Goal: Complete application form: Complete application form

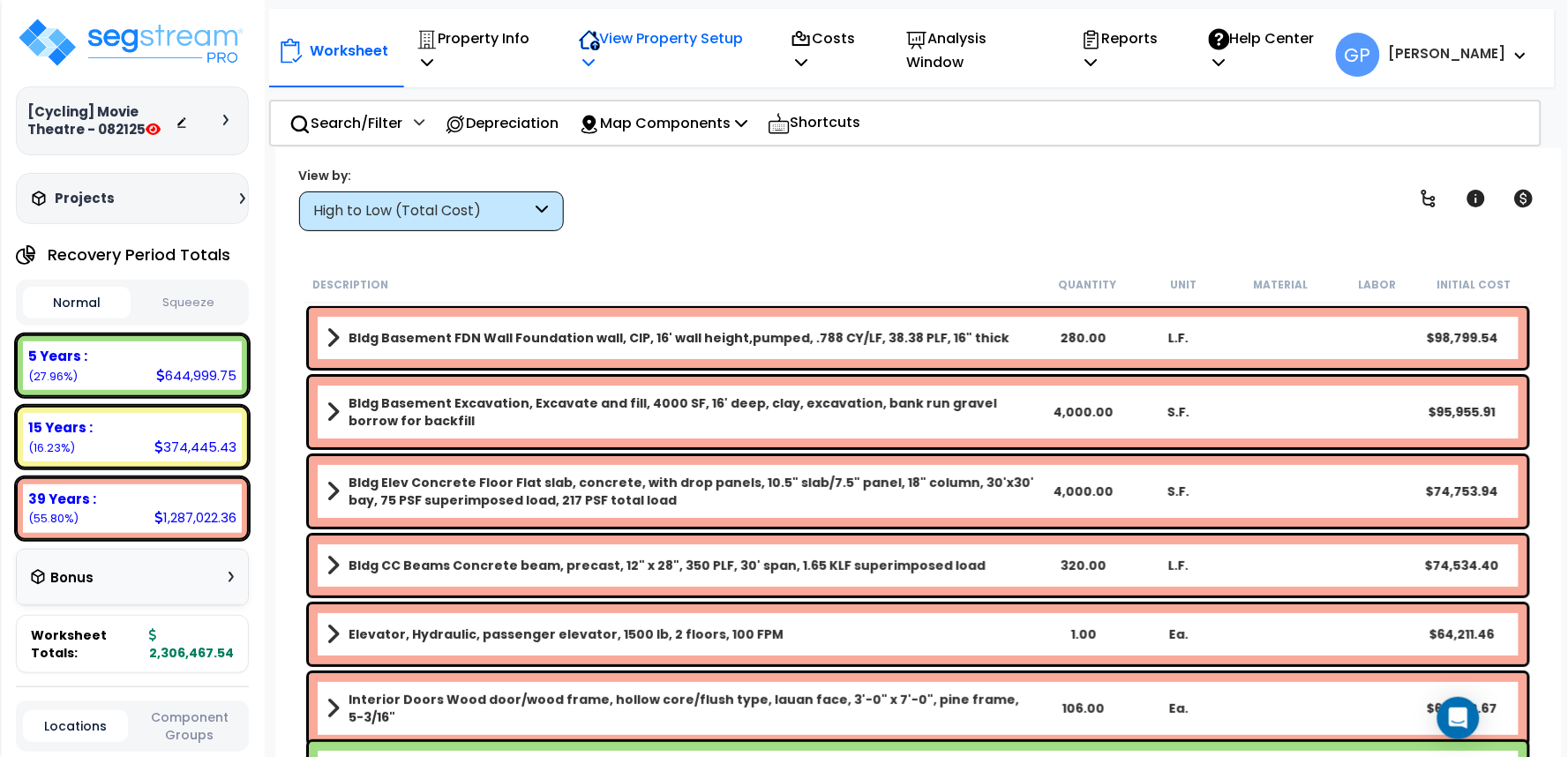
click at [663, 44] on p "View Property Setup" at bounding box center [666, 50] width 175 height 47
click at [690, 121] on link "View Questionnaire" at bounding box center [657, 138] width 175 height 35
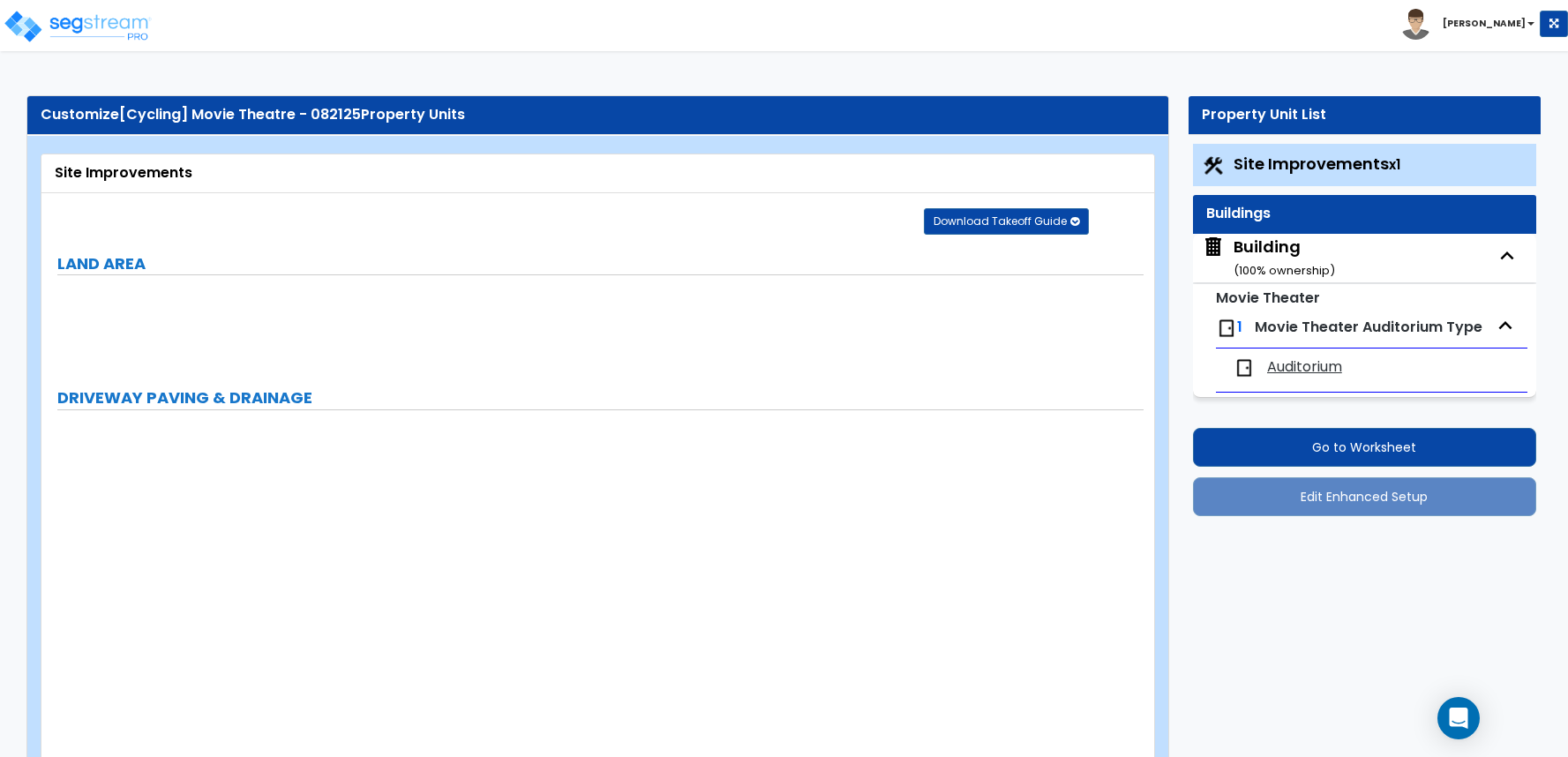
select select "2"
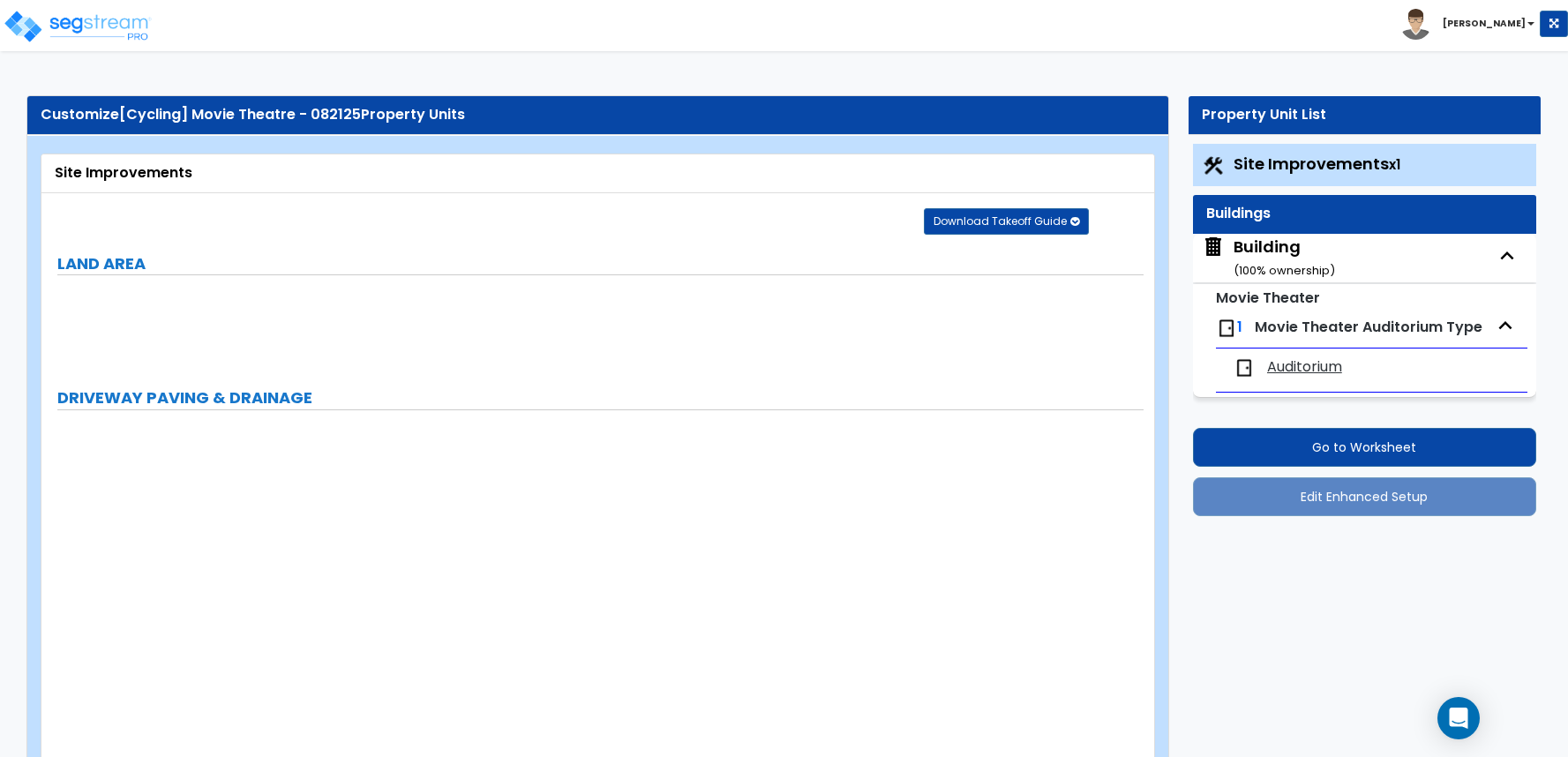
select select "2"
select select "1"
select select "2"
select select "1"
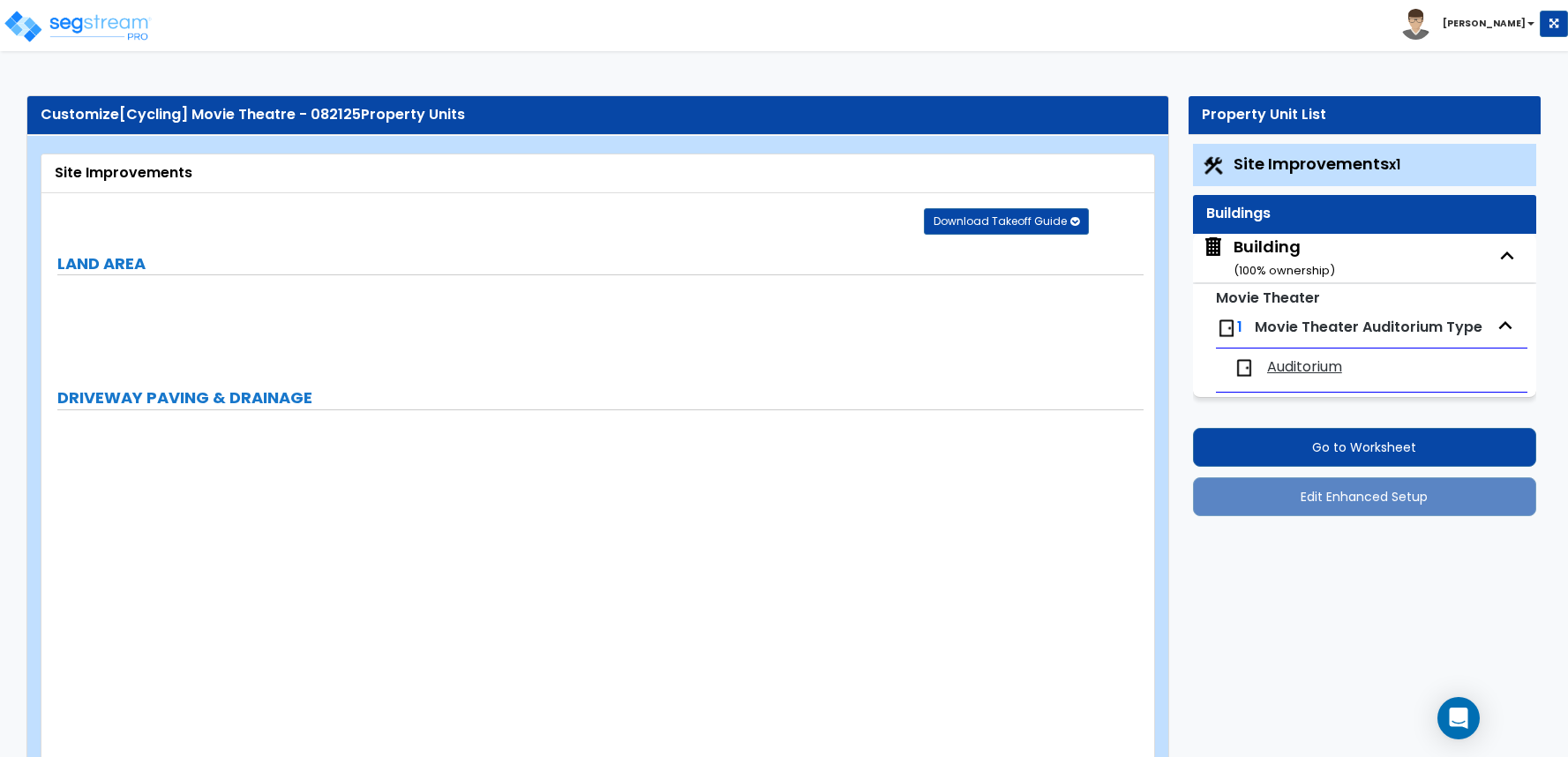
select select "1"
select select "2"
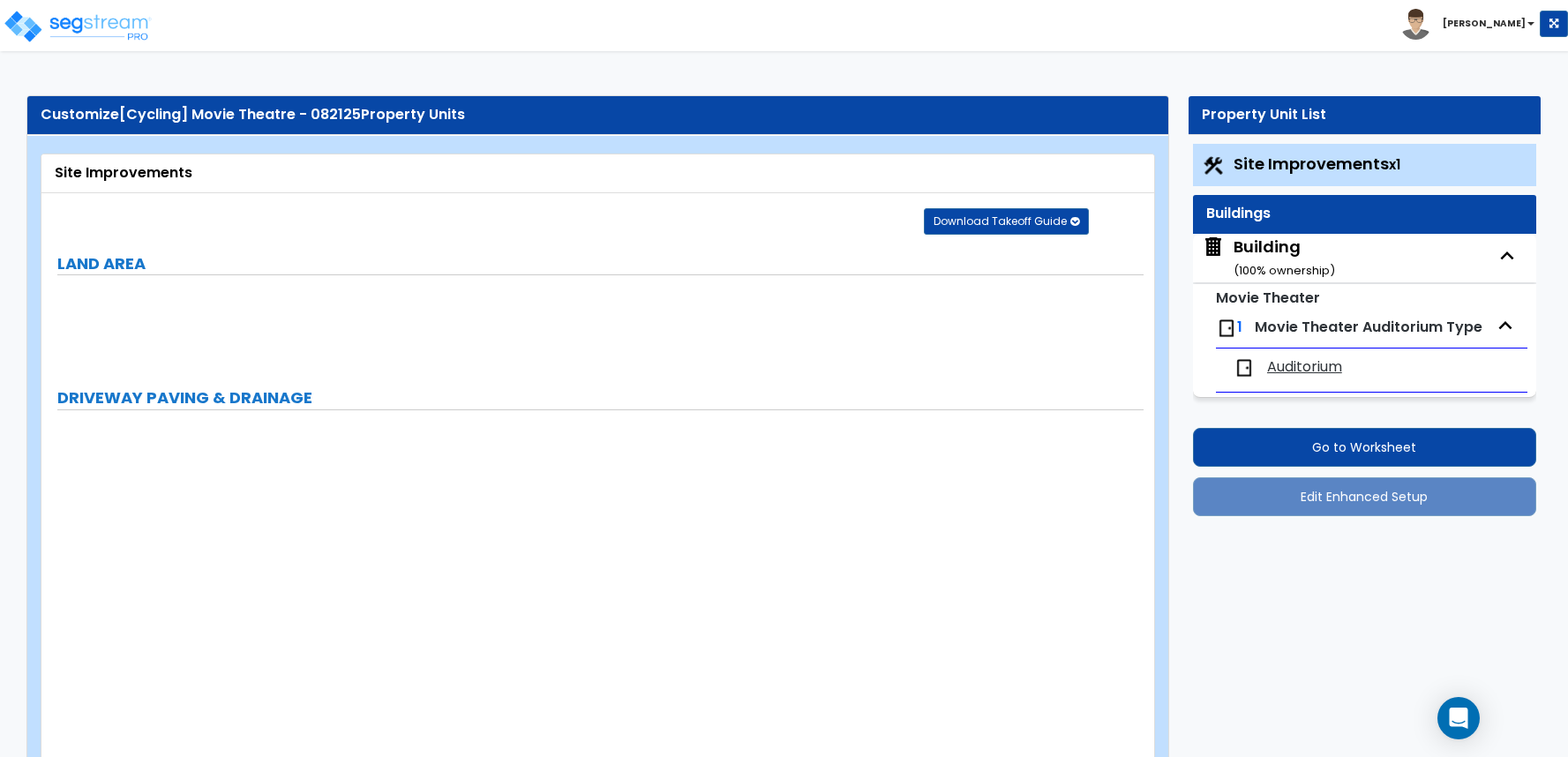
select select "2"
select select "1"
select select "10"
select select "1"
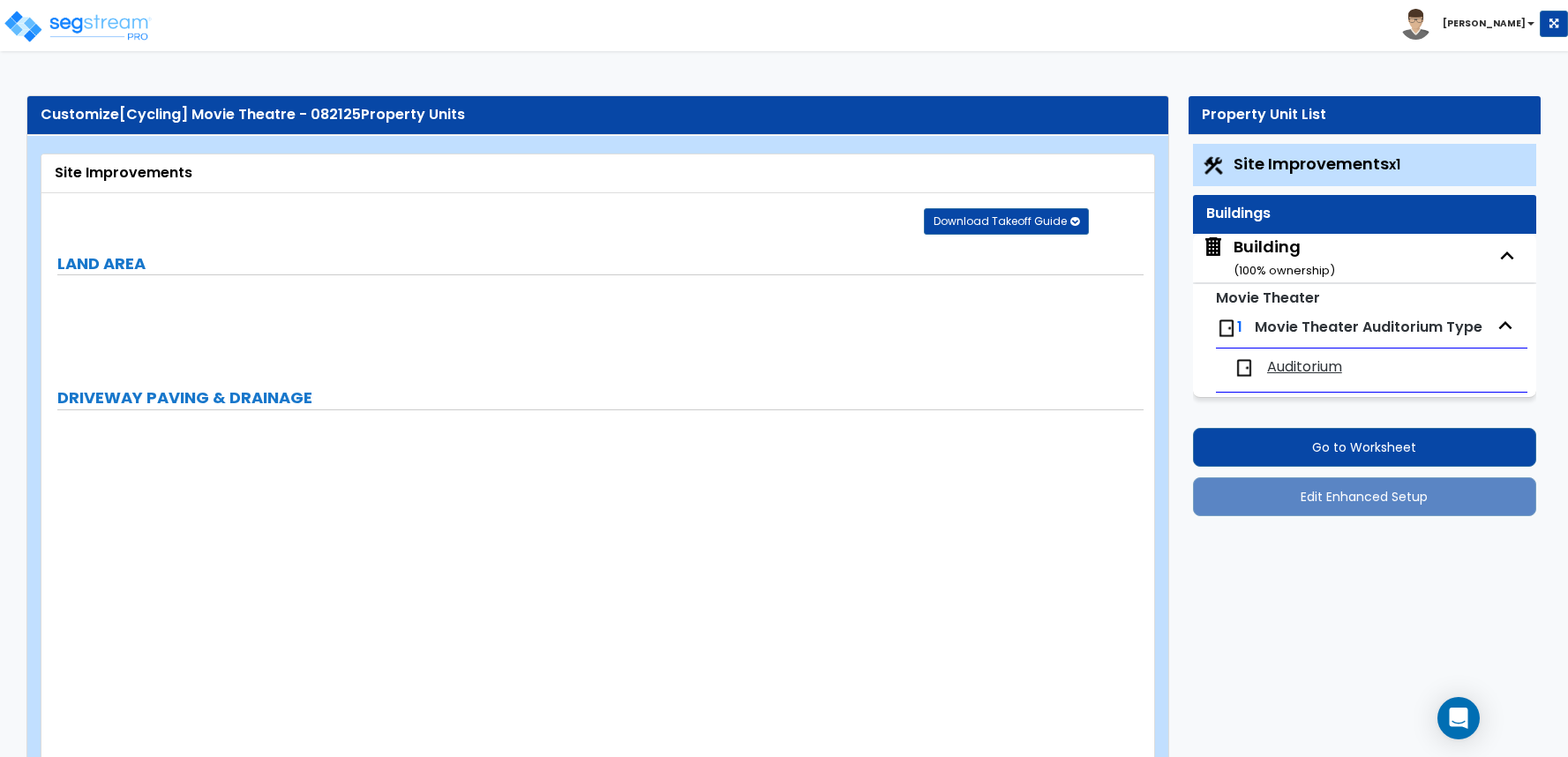
select select "1"
select select "3"
select select "2"
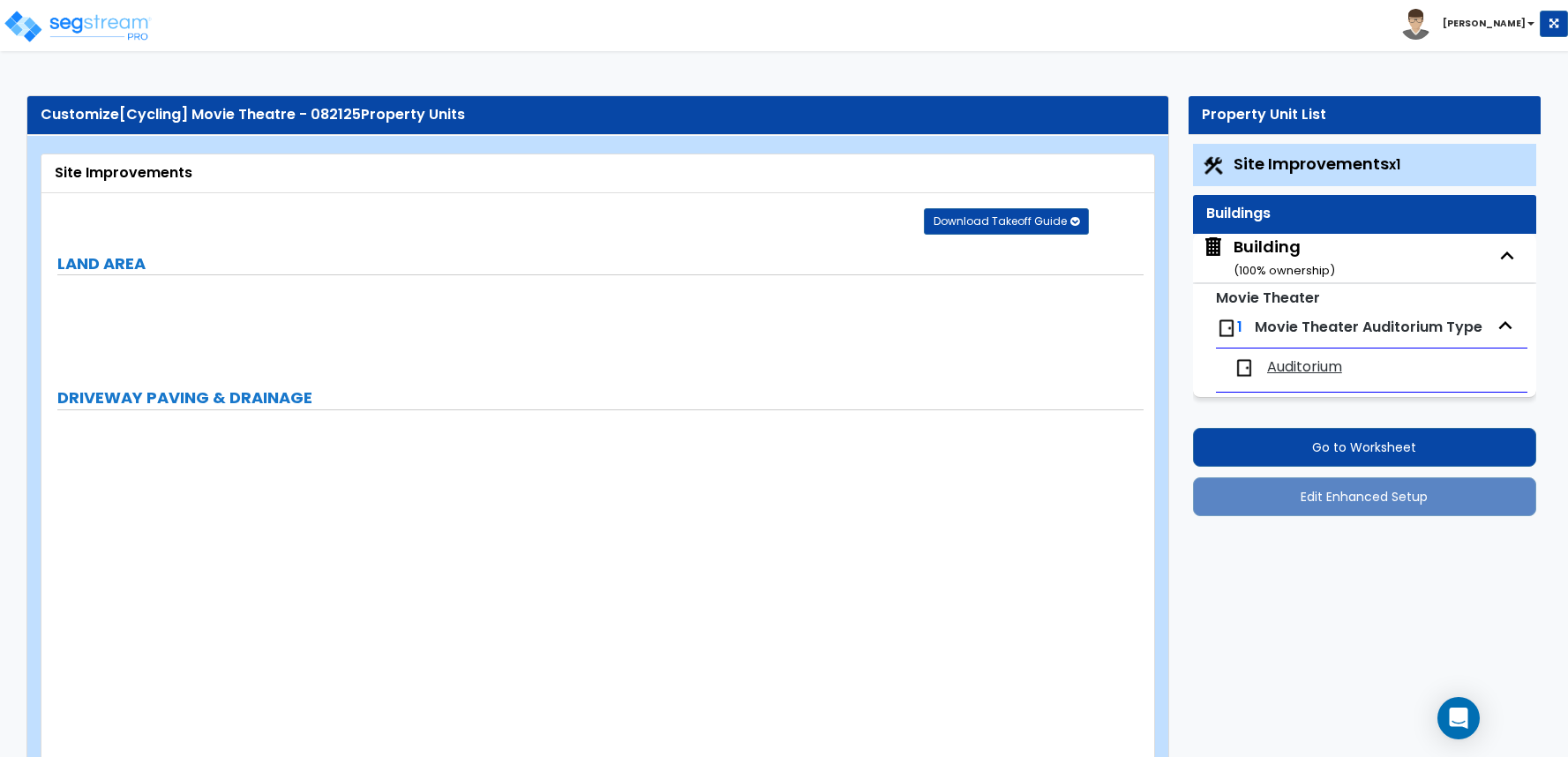
select select "4"
select select "1"
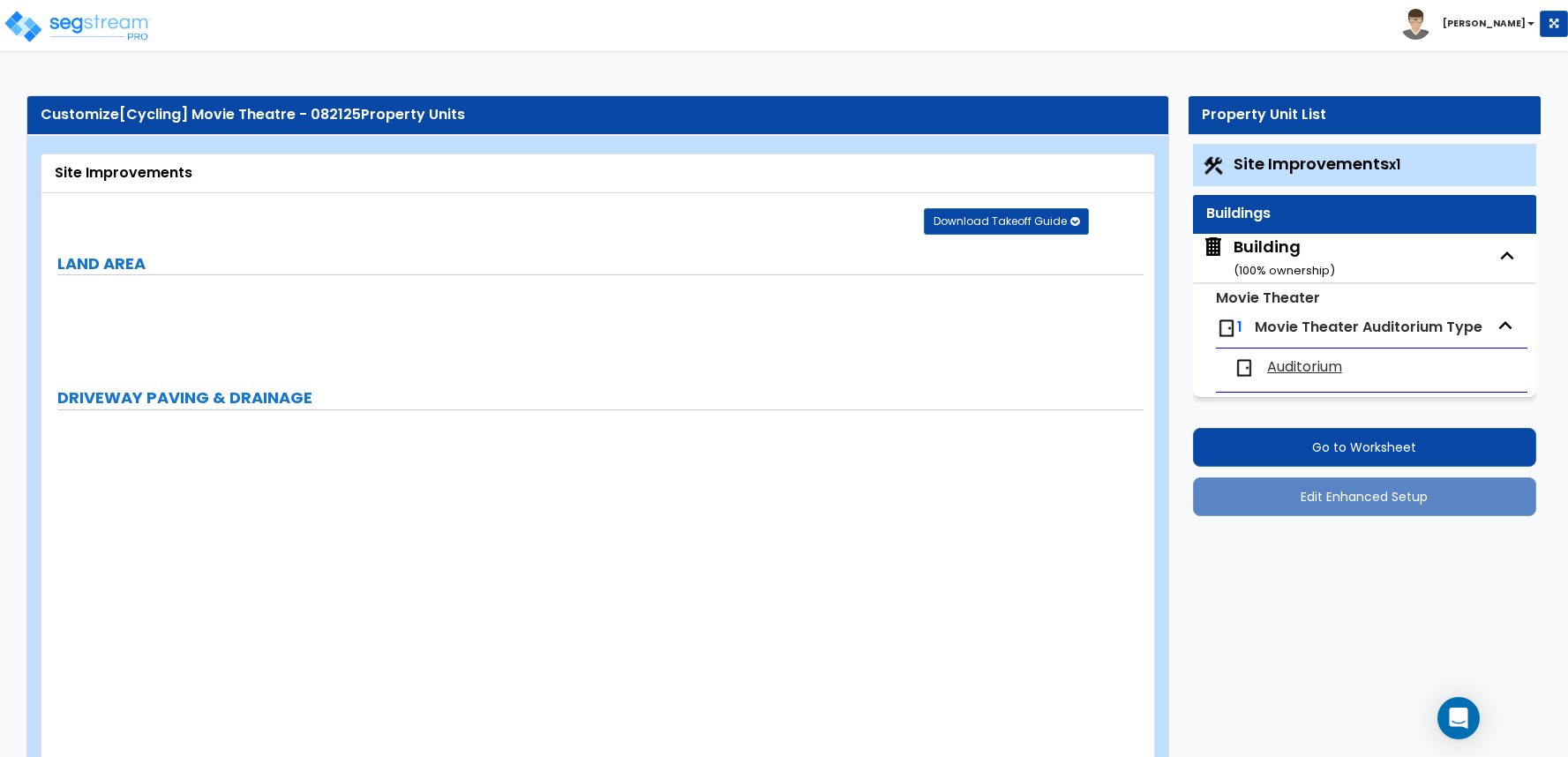
select select "6"
select select "2"
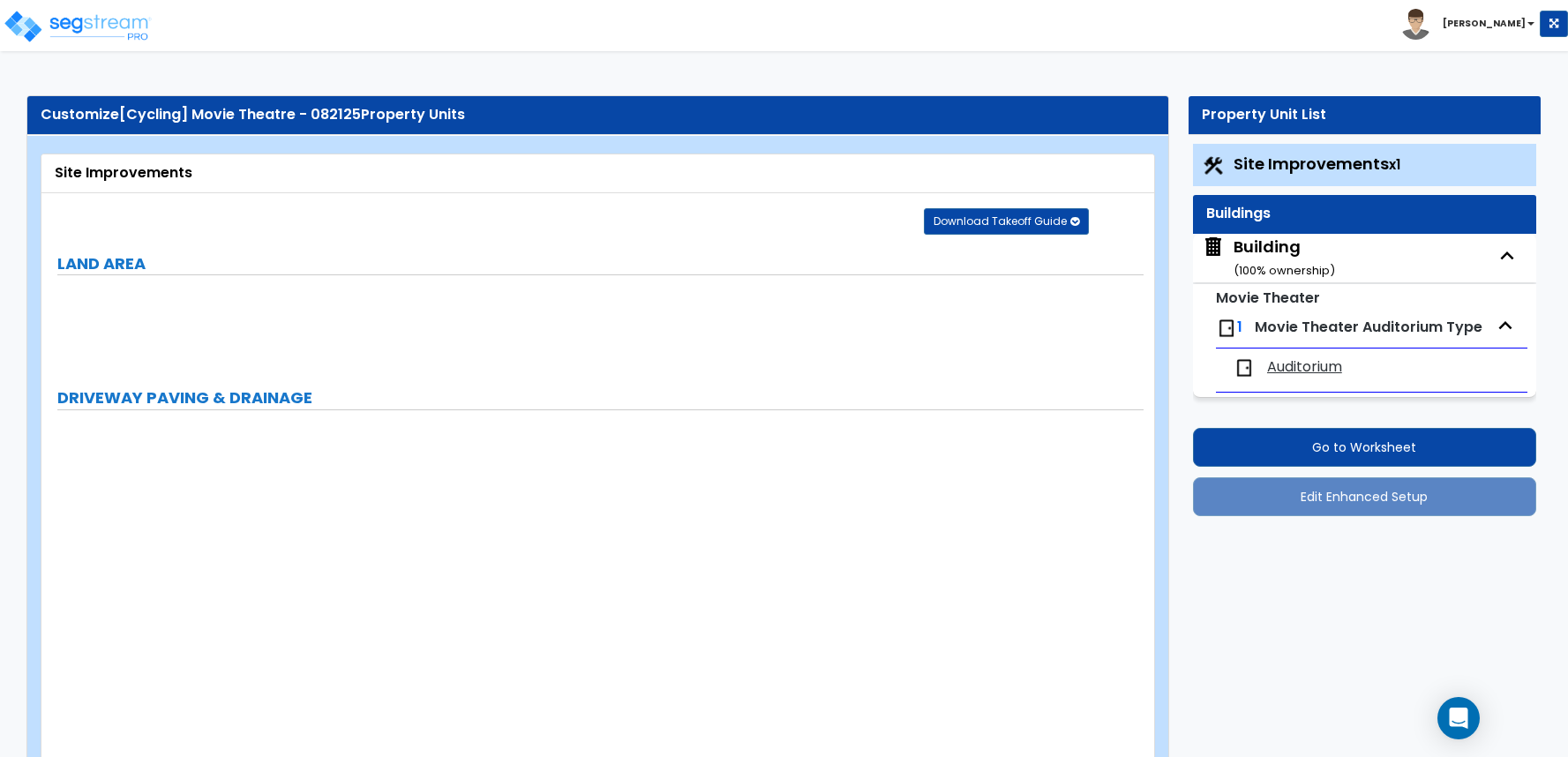
select select "2"
select select "1"
select select "2"
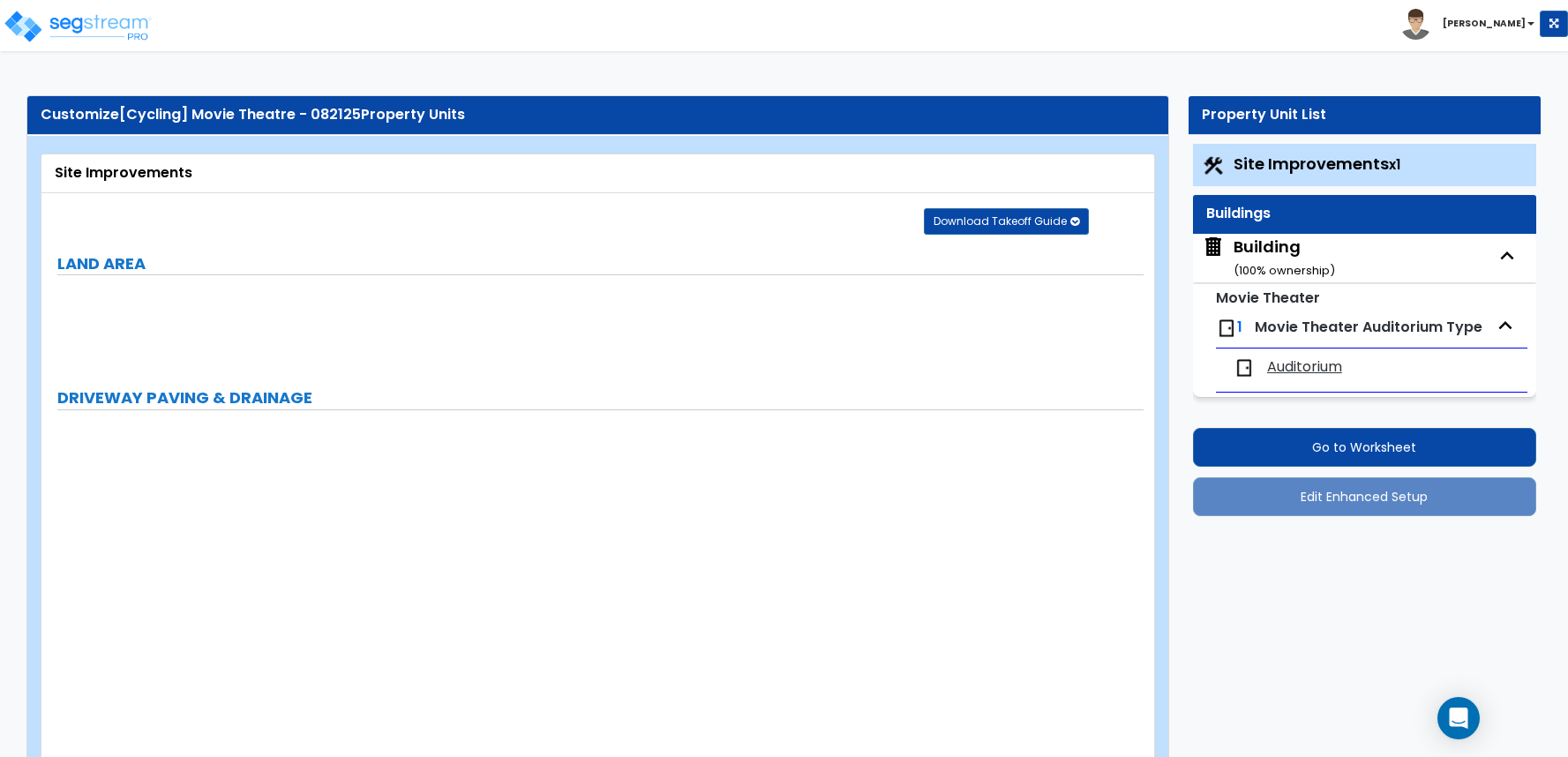
select select "1"
select select "8"
select select "2"
select select "4"
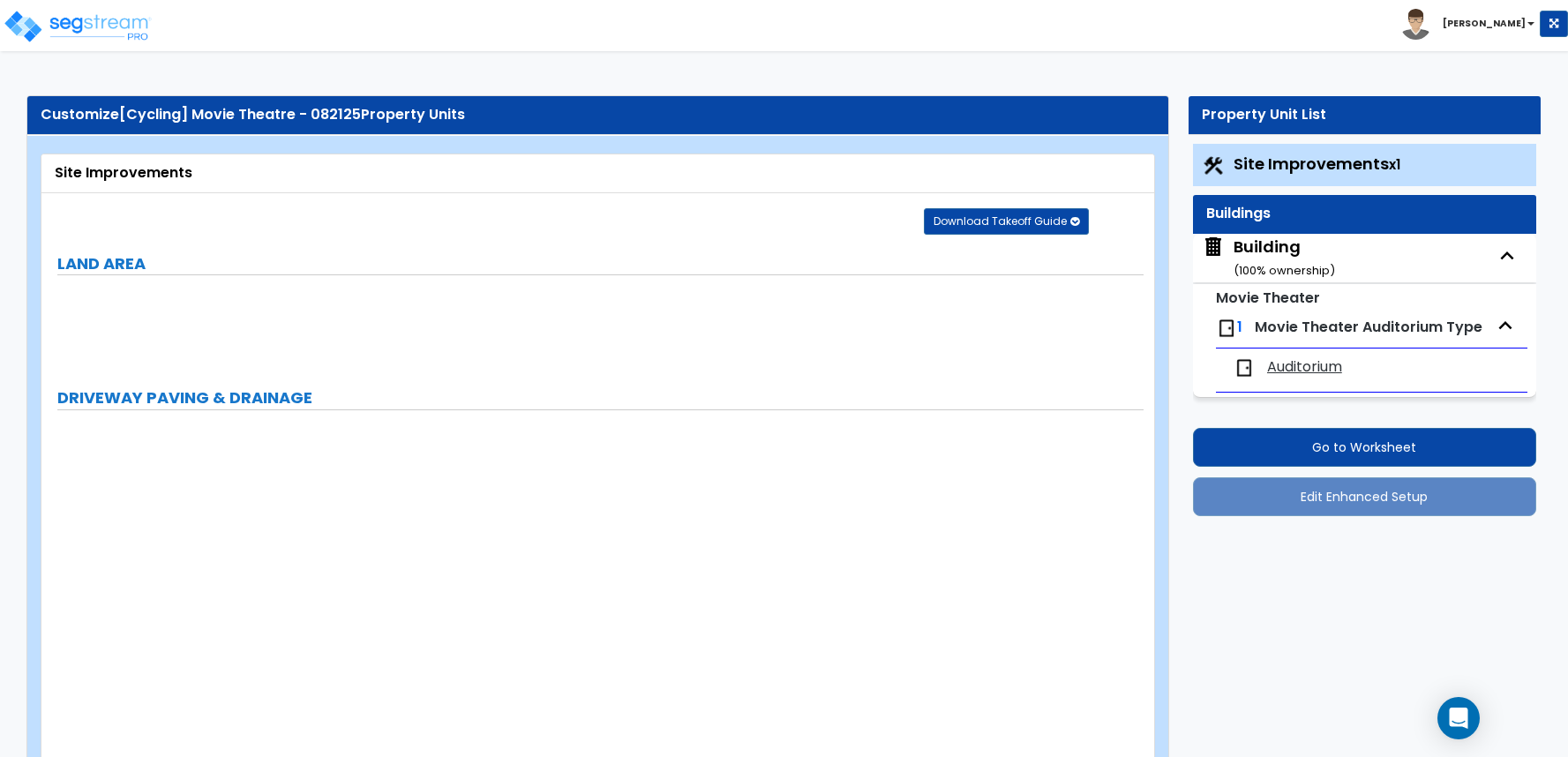
select select "1"
select select "20"
select select "2"
select select "5"
select select "3"
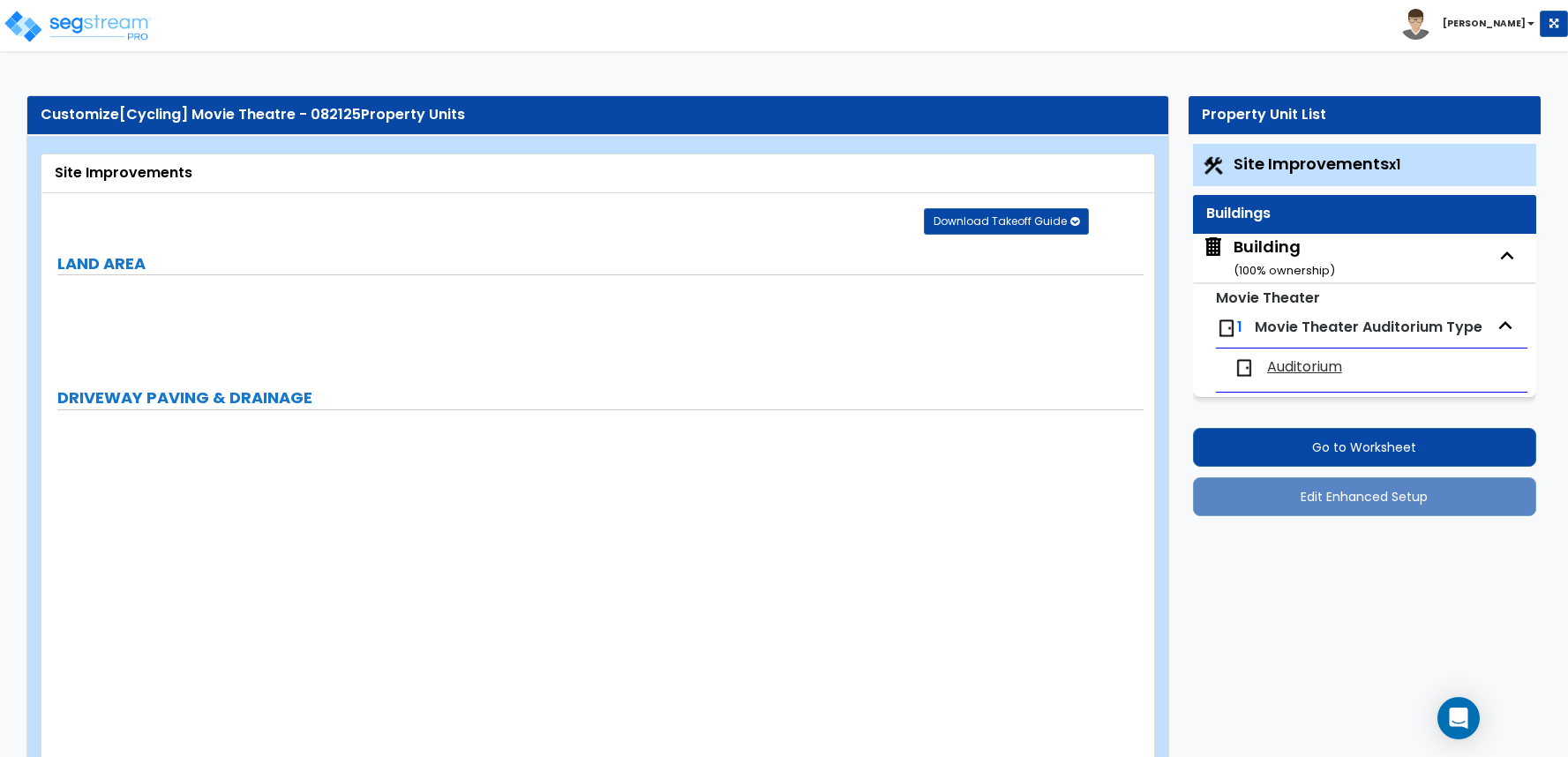
select select "1"
select select "2"
select select "1"
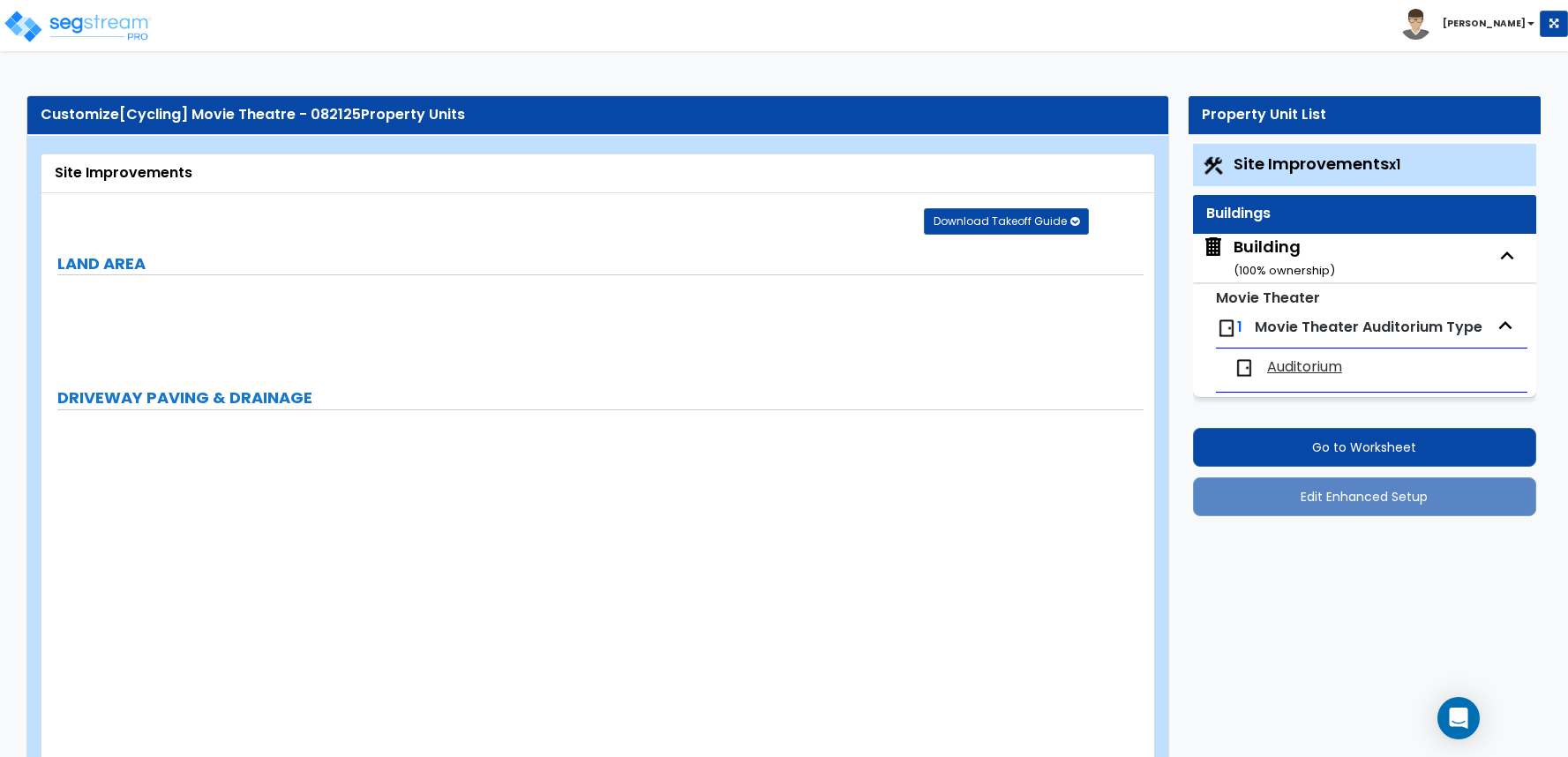
select select "4"
select select "2"
select select "1"
select select "2"
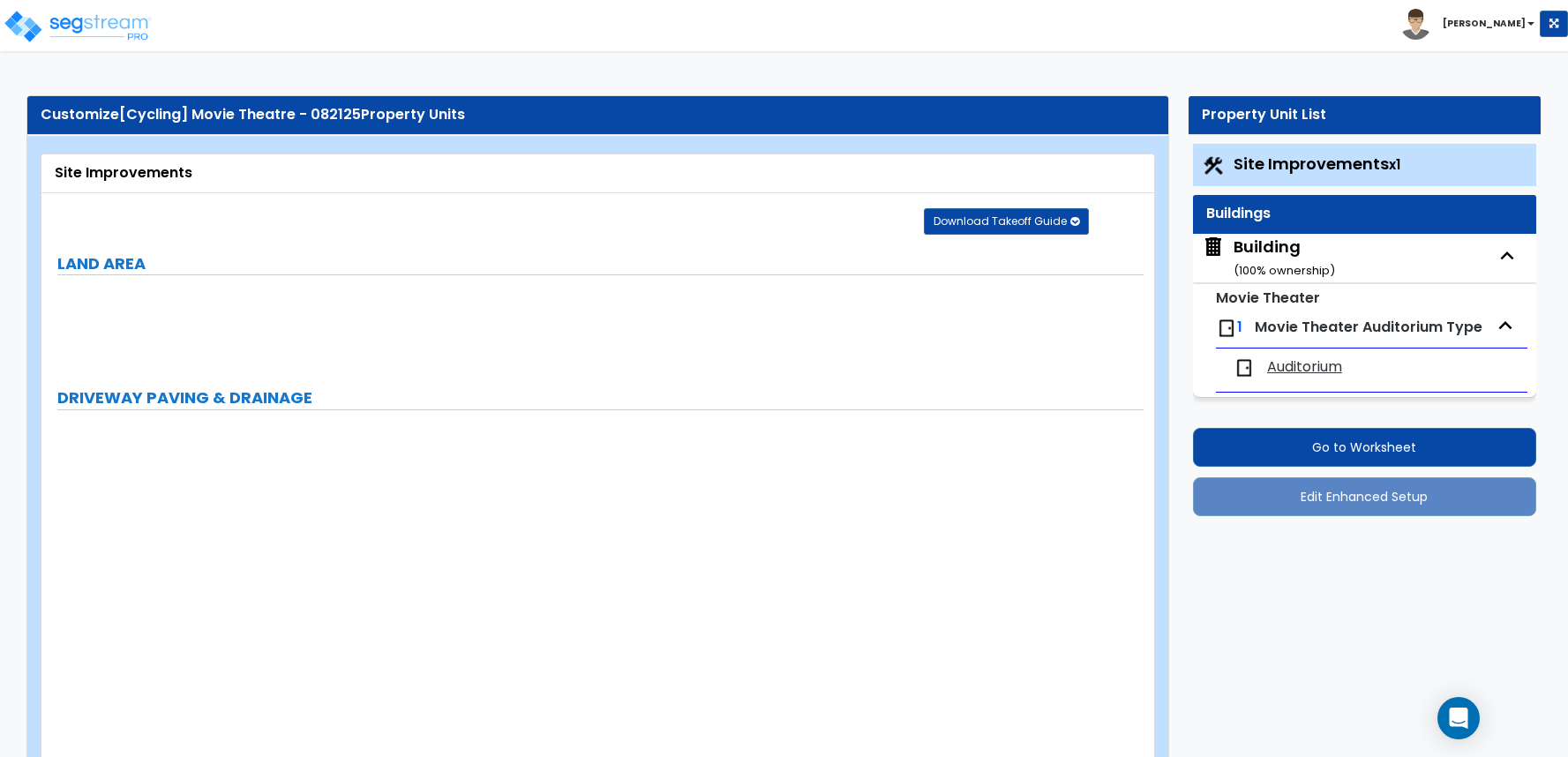
select select "1"
select select "2"
select select "6"
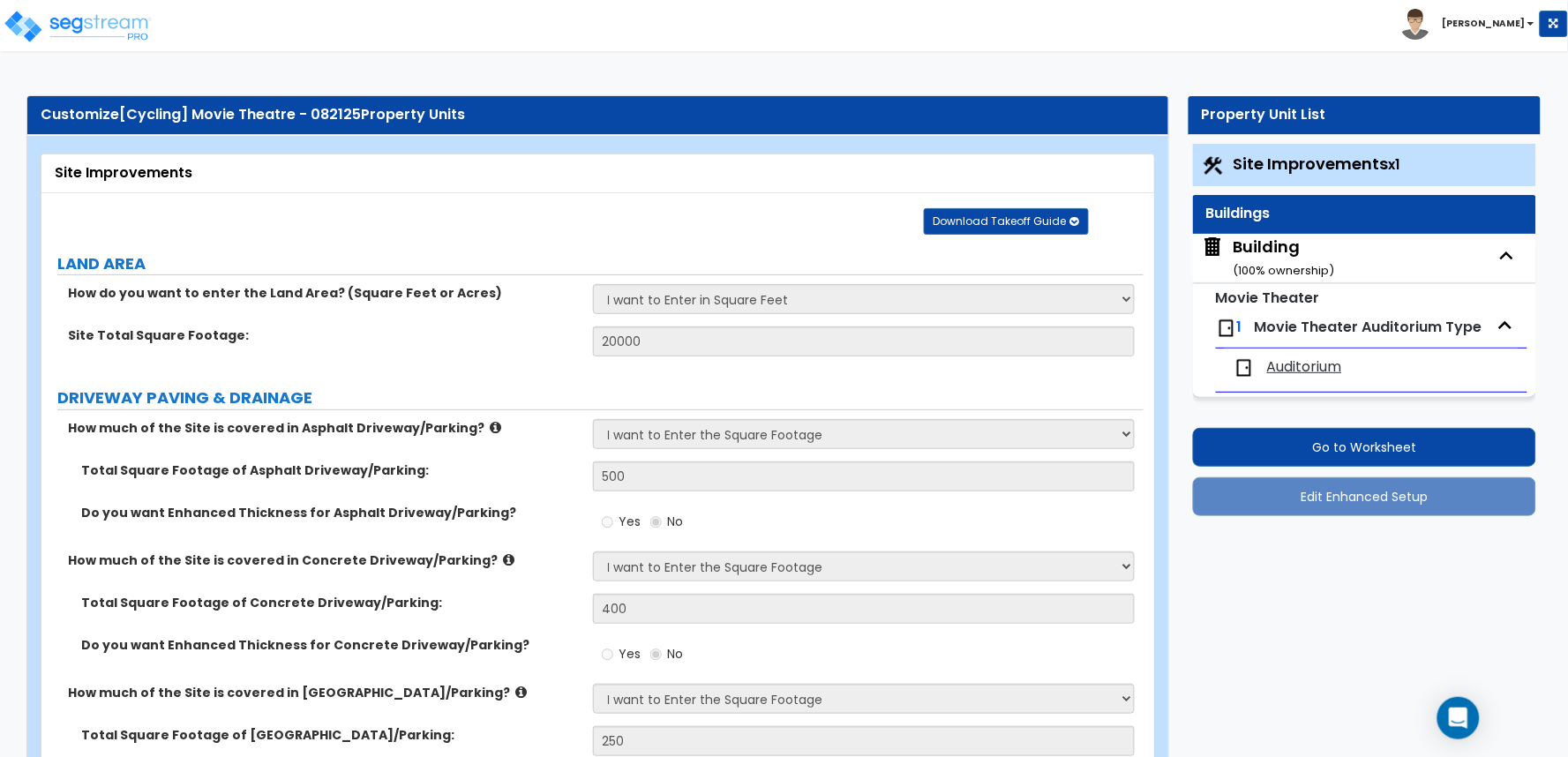
click at [1263, 252] on div "Building ( 100 % ownership)" at bounding box center [1283, 259] width 101 height 45
select select "0"
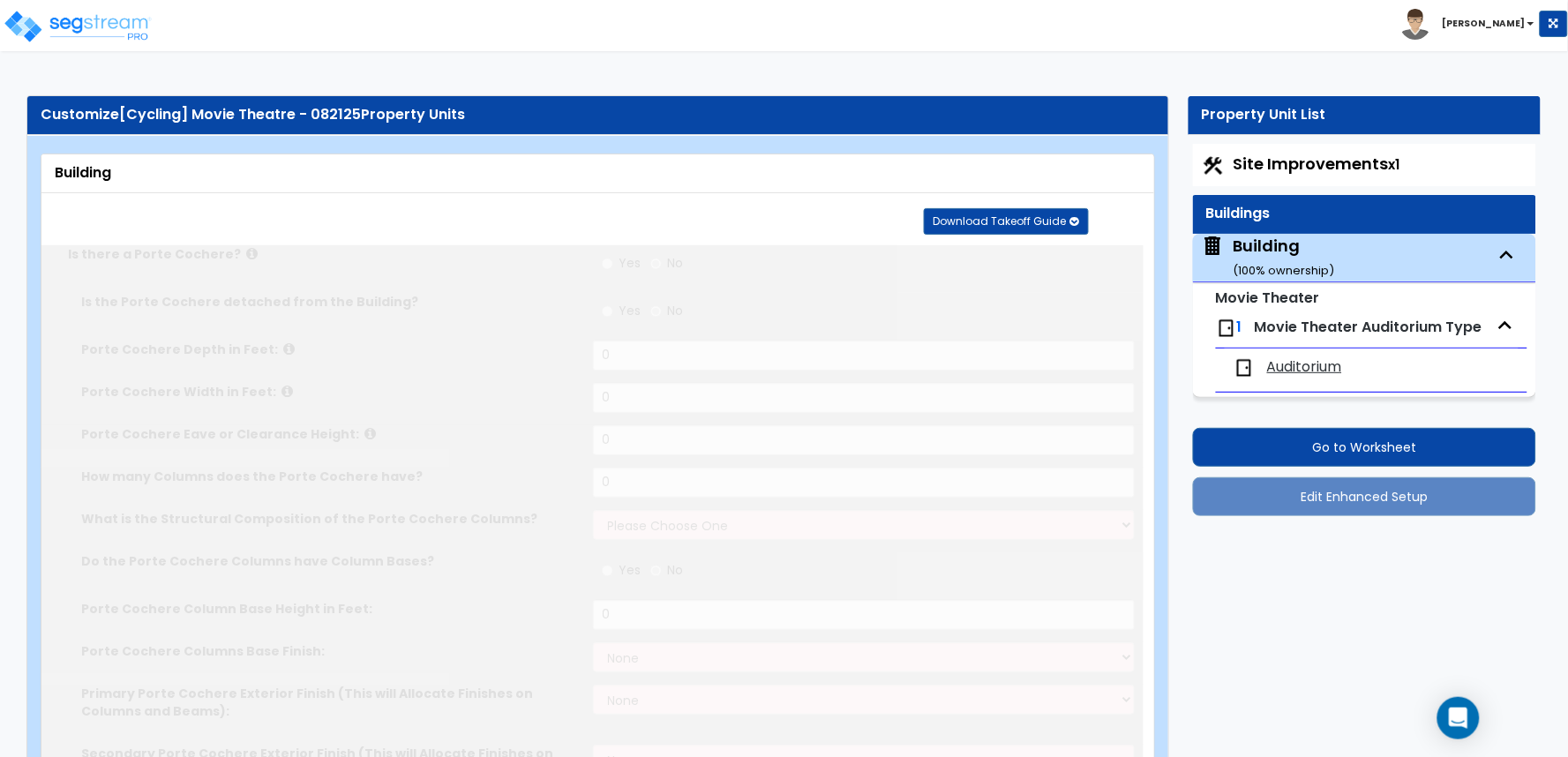
click at [910, 181] on div "Building" at bounding box center [598, 173] width 1086 height 20
radio input "true"
type input "10"
type input "12"
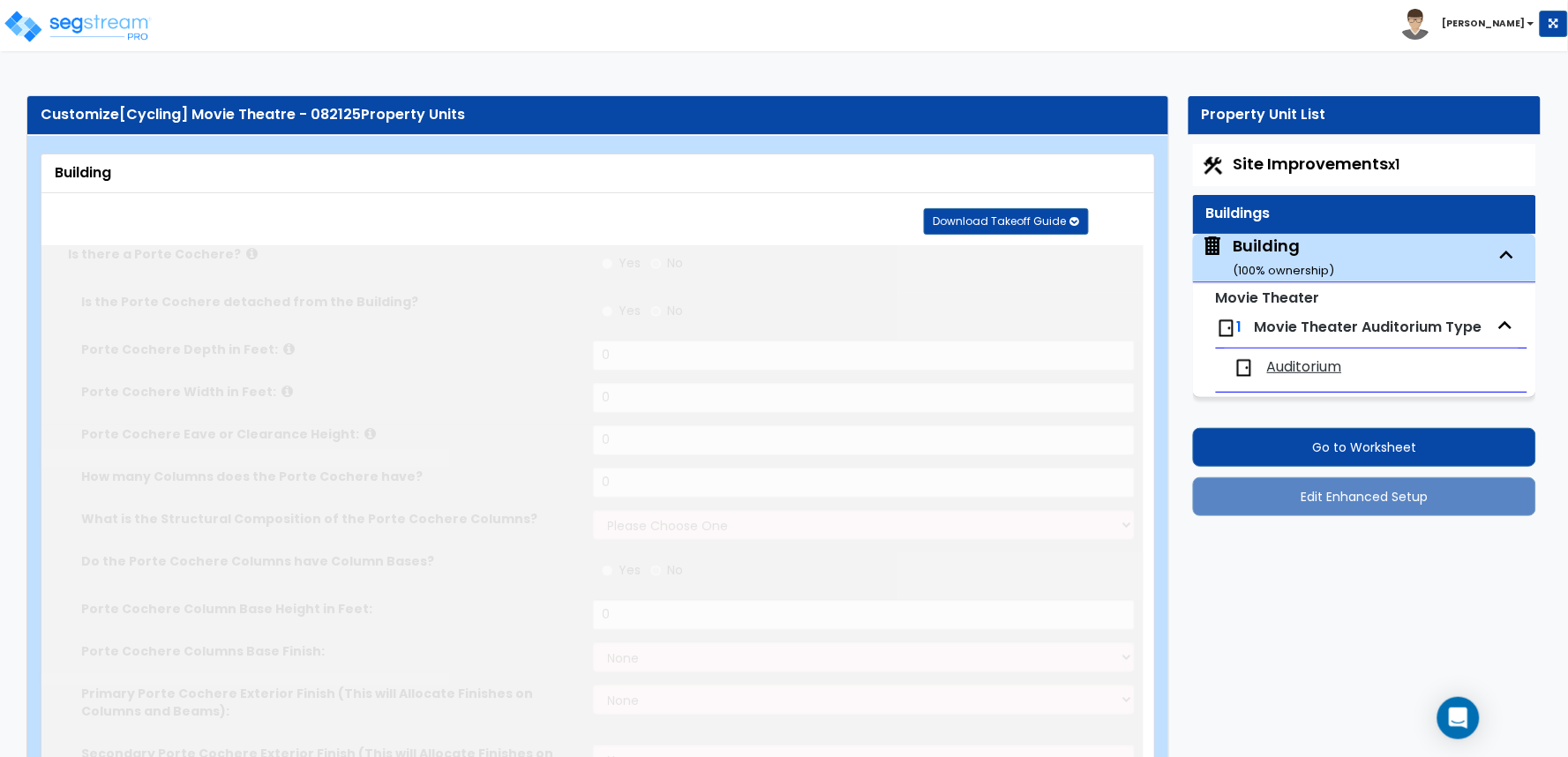
type input "2"
select select "3"
radio input "true"
type input "3"
select select "2"
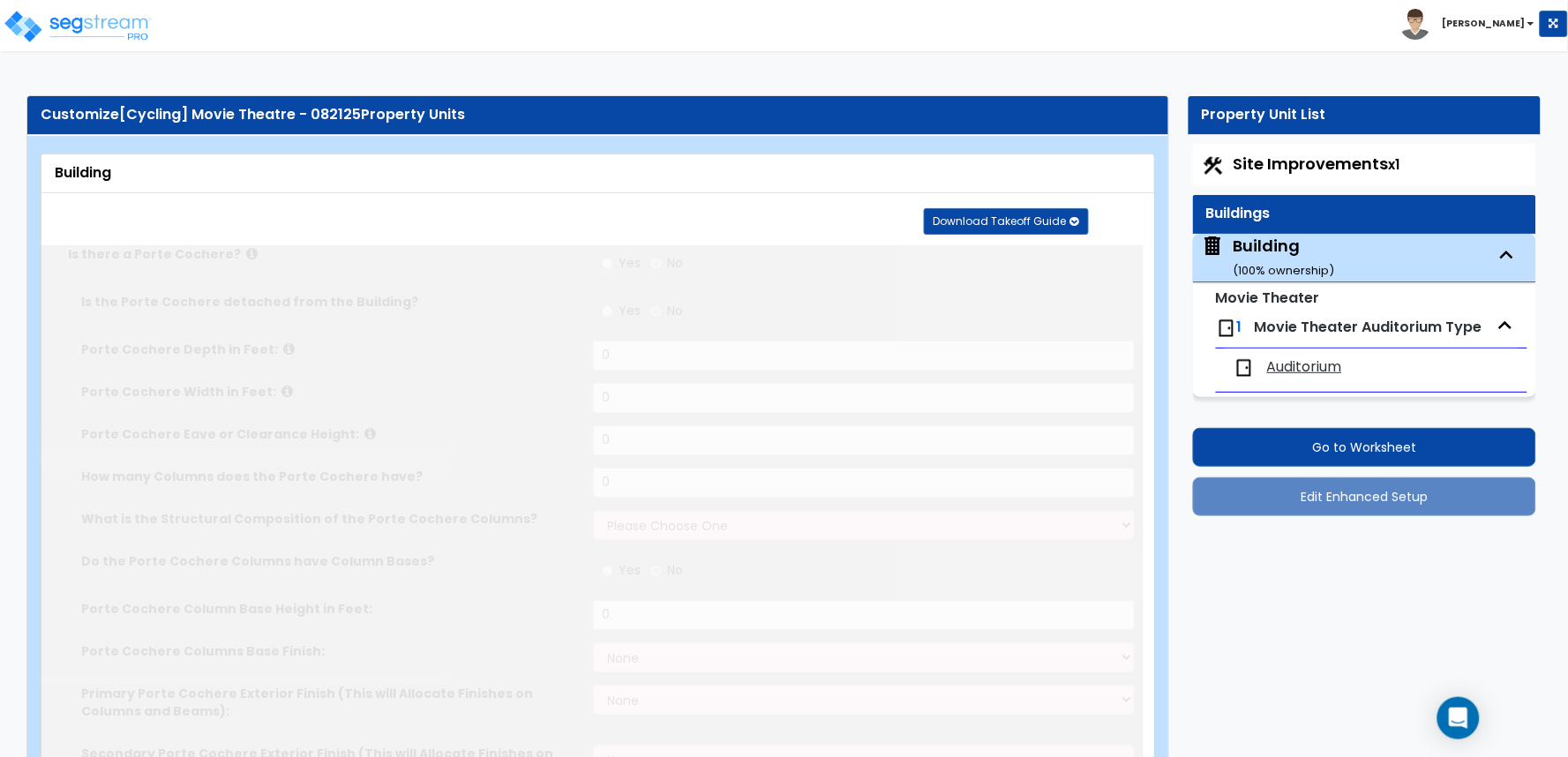
select select "1"
select select "2"
select select "1"
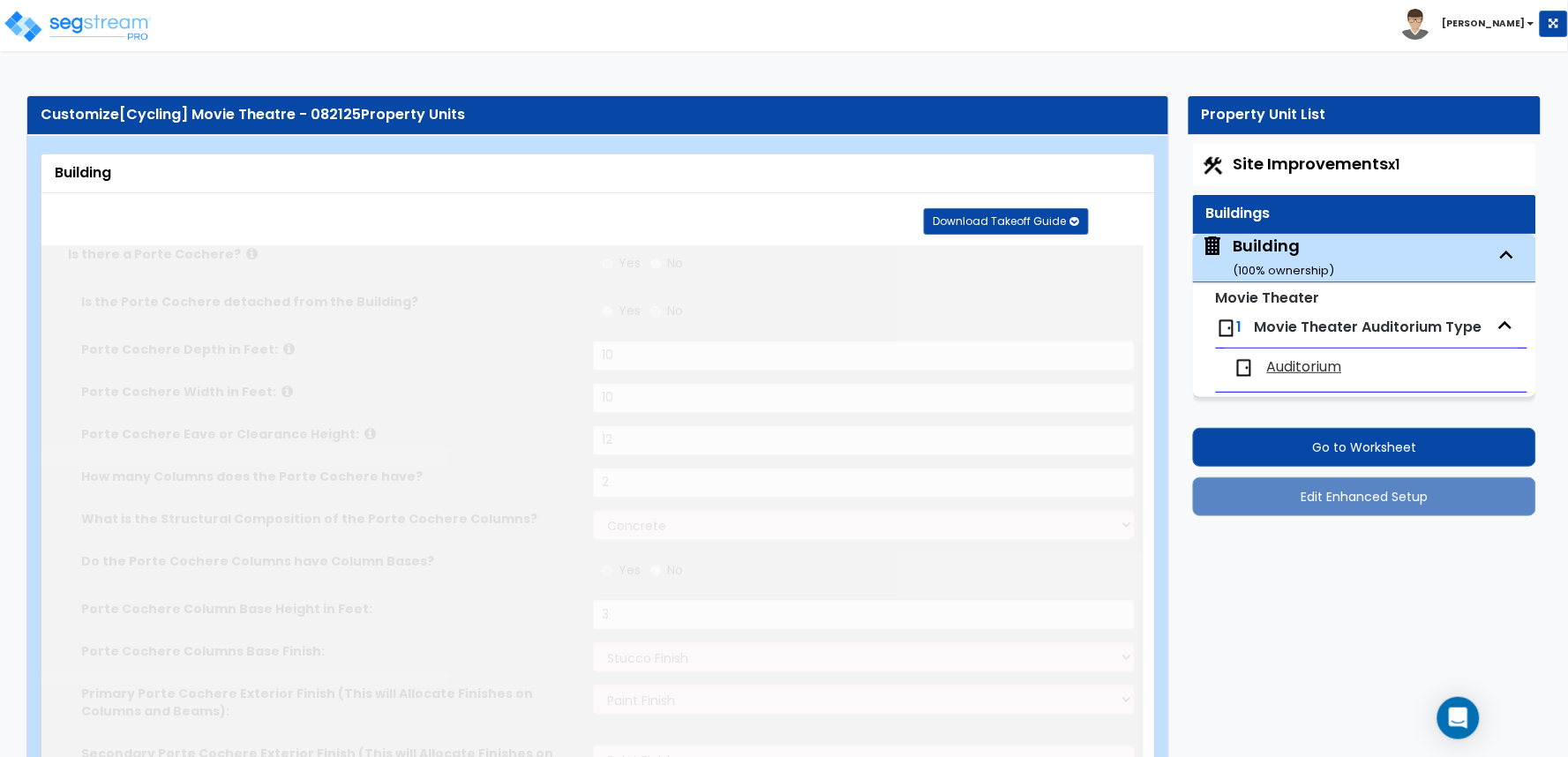
select select "2"
type input "25"
type input "100"
type input "6000"
radio input "true"
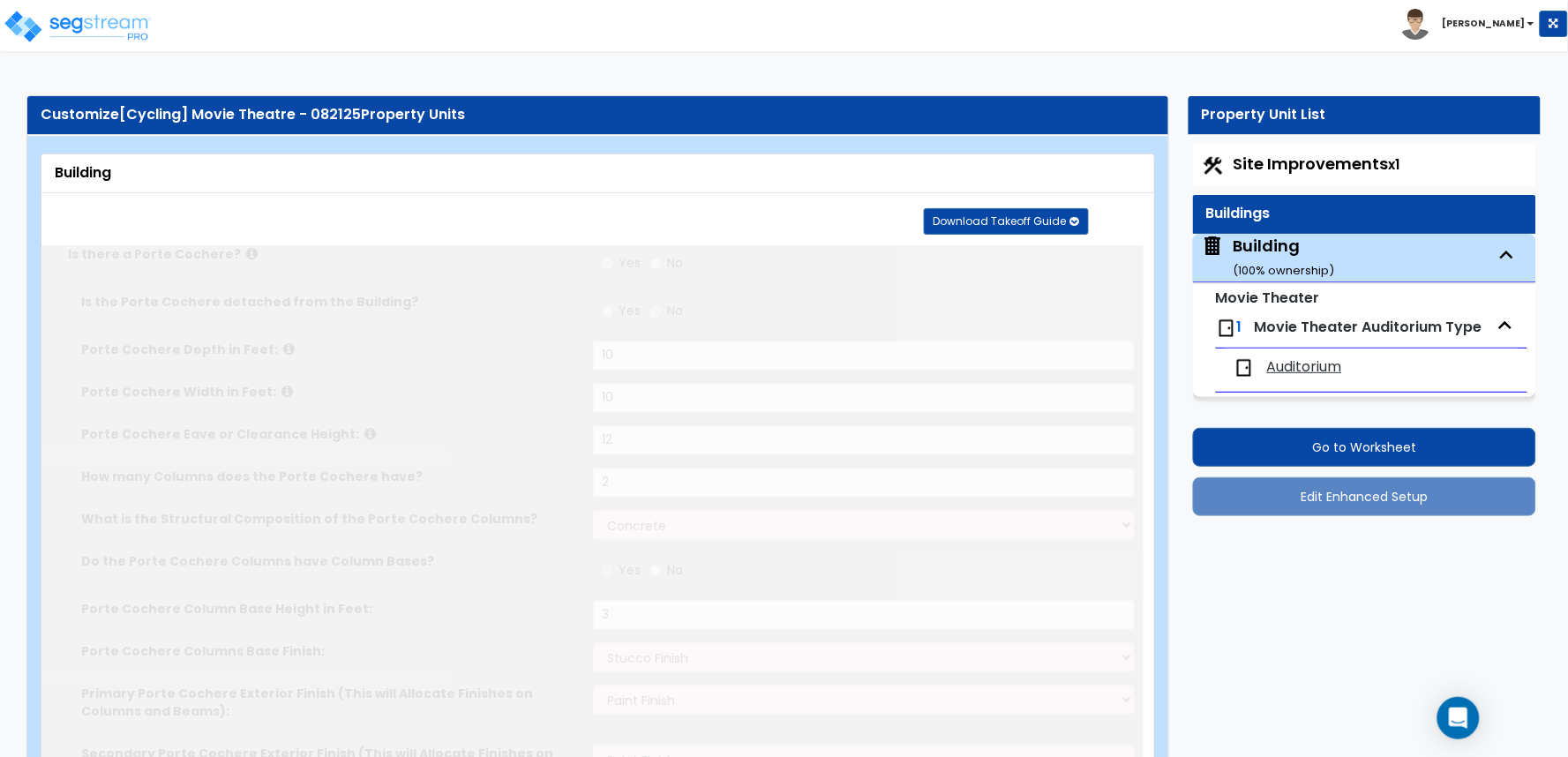
type input "4000"
type input "1"
type input "15"
radio input "true"
select select "1"
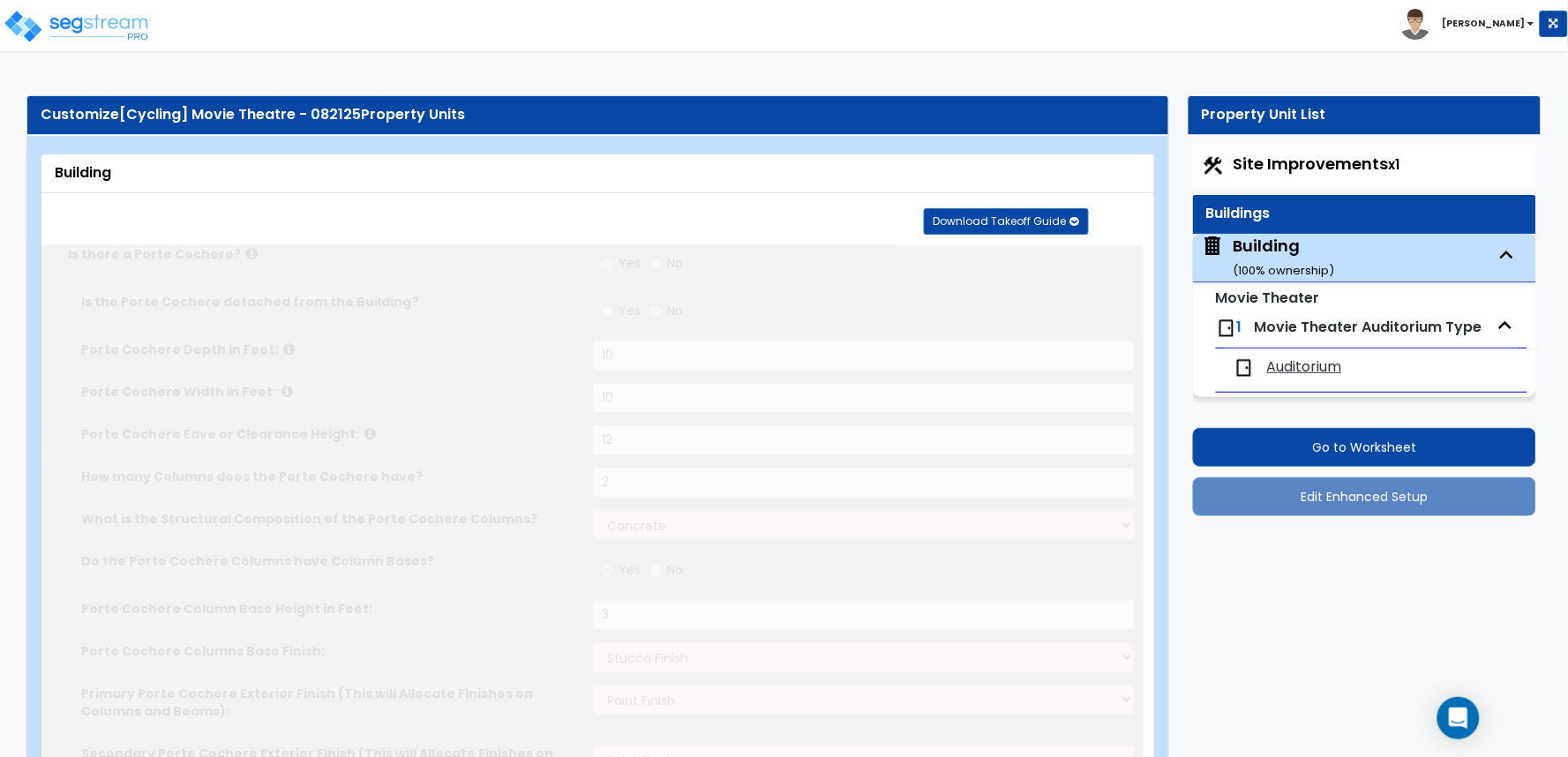
select select "1"
radio input "true"
select select "2"
select select "1"
type input "30"
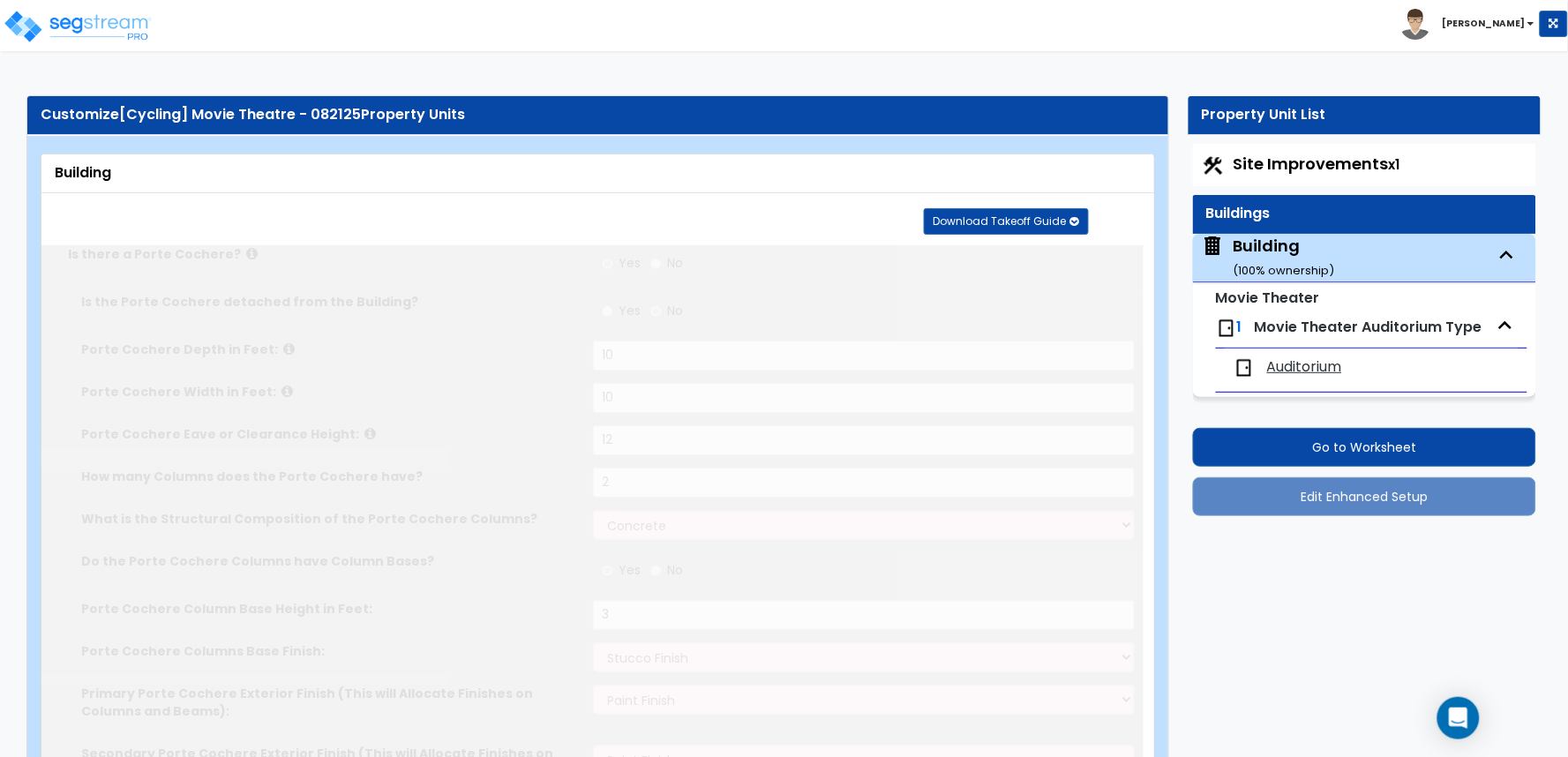
radio input "true"
select select "1"
select select "3"
select select "2"
select select "1"
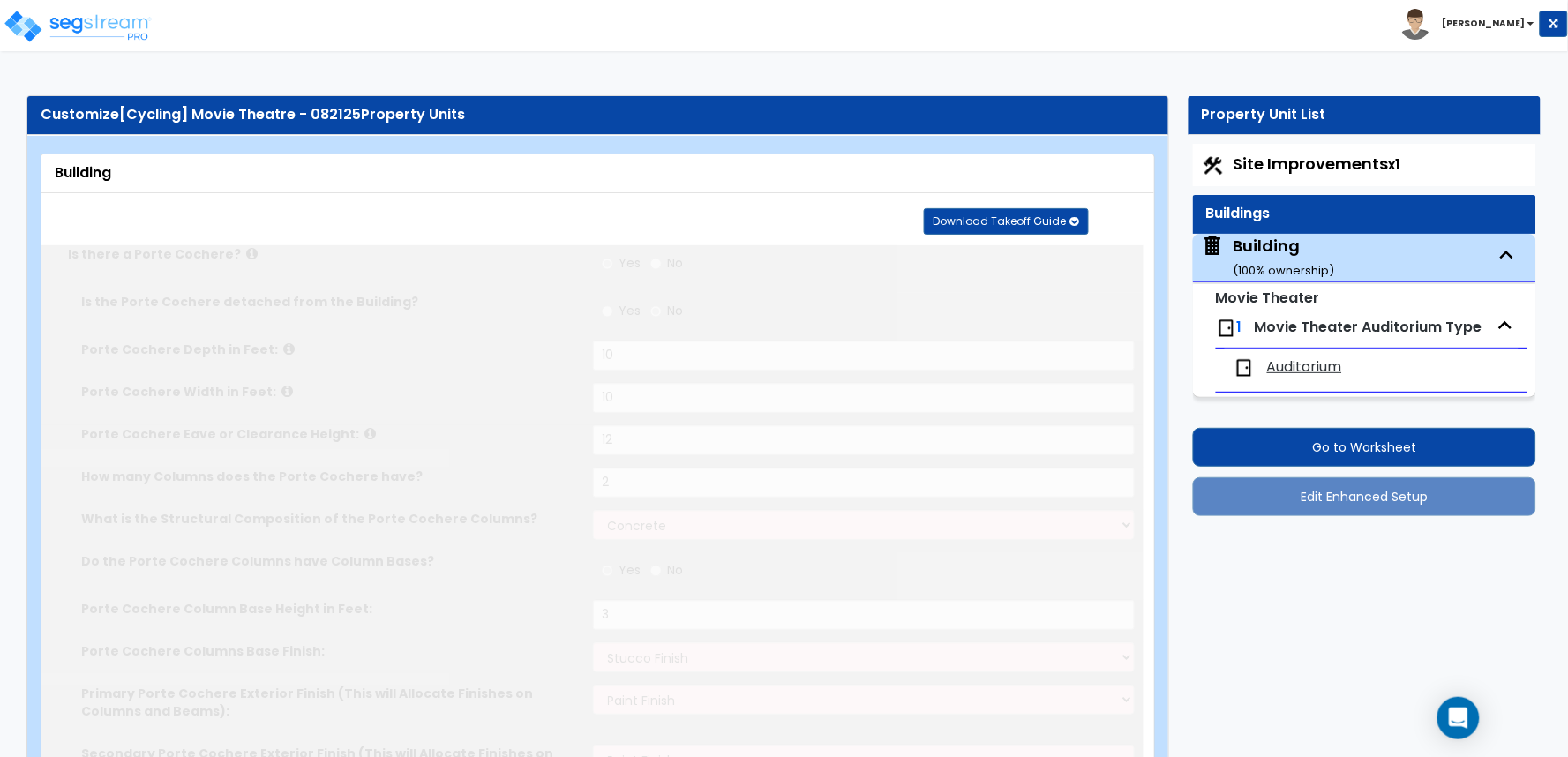
select select "10"
type input "75"
select select "5"
select select "2"
select select "1"
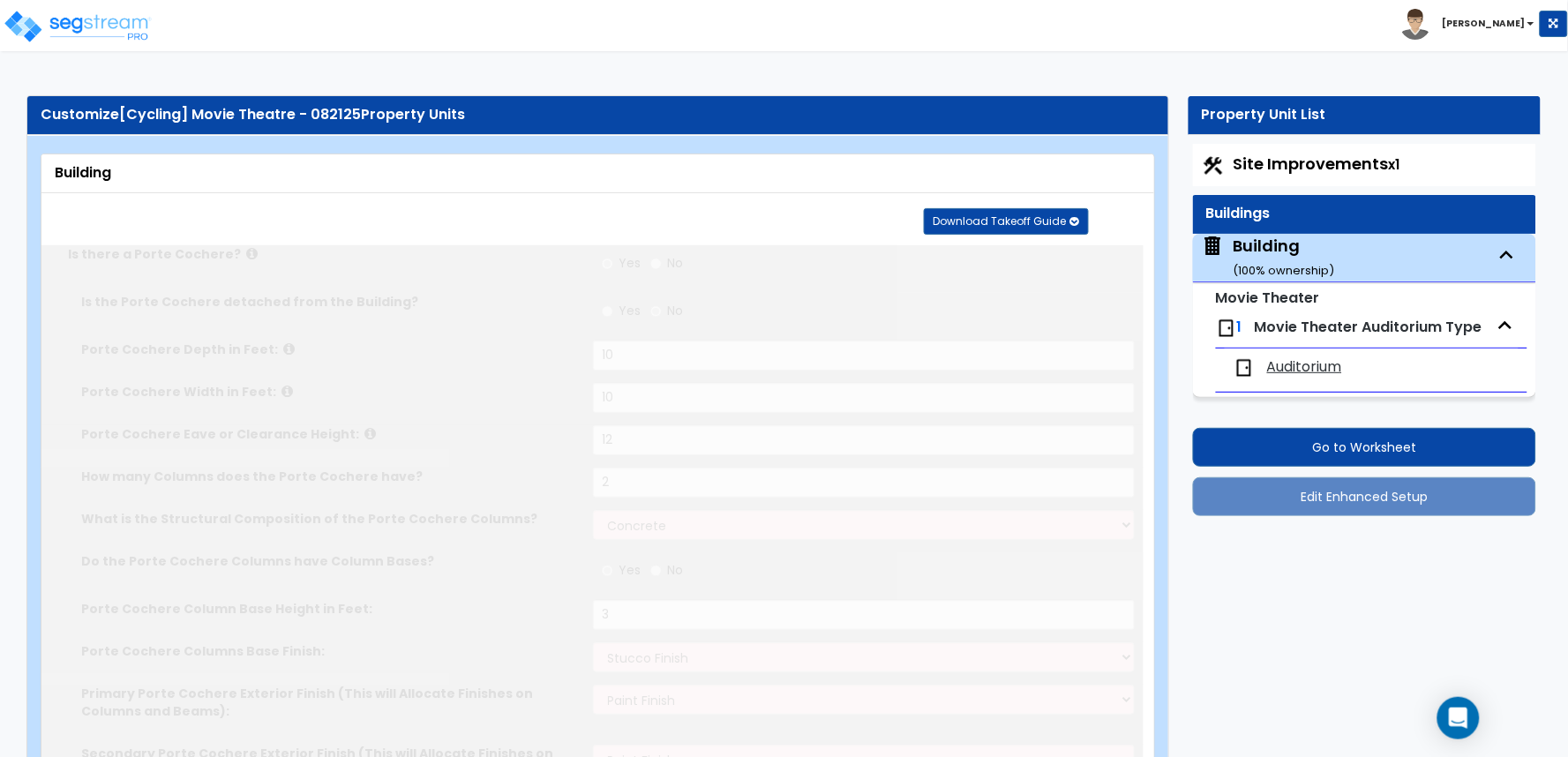
select select "1"
radio input "true"
select select "1"
type input "15"
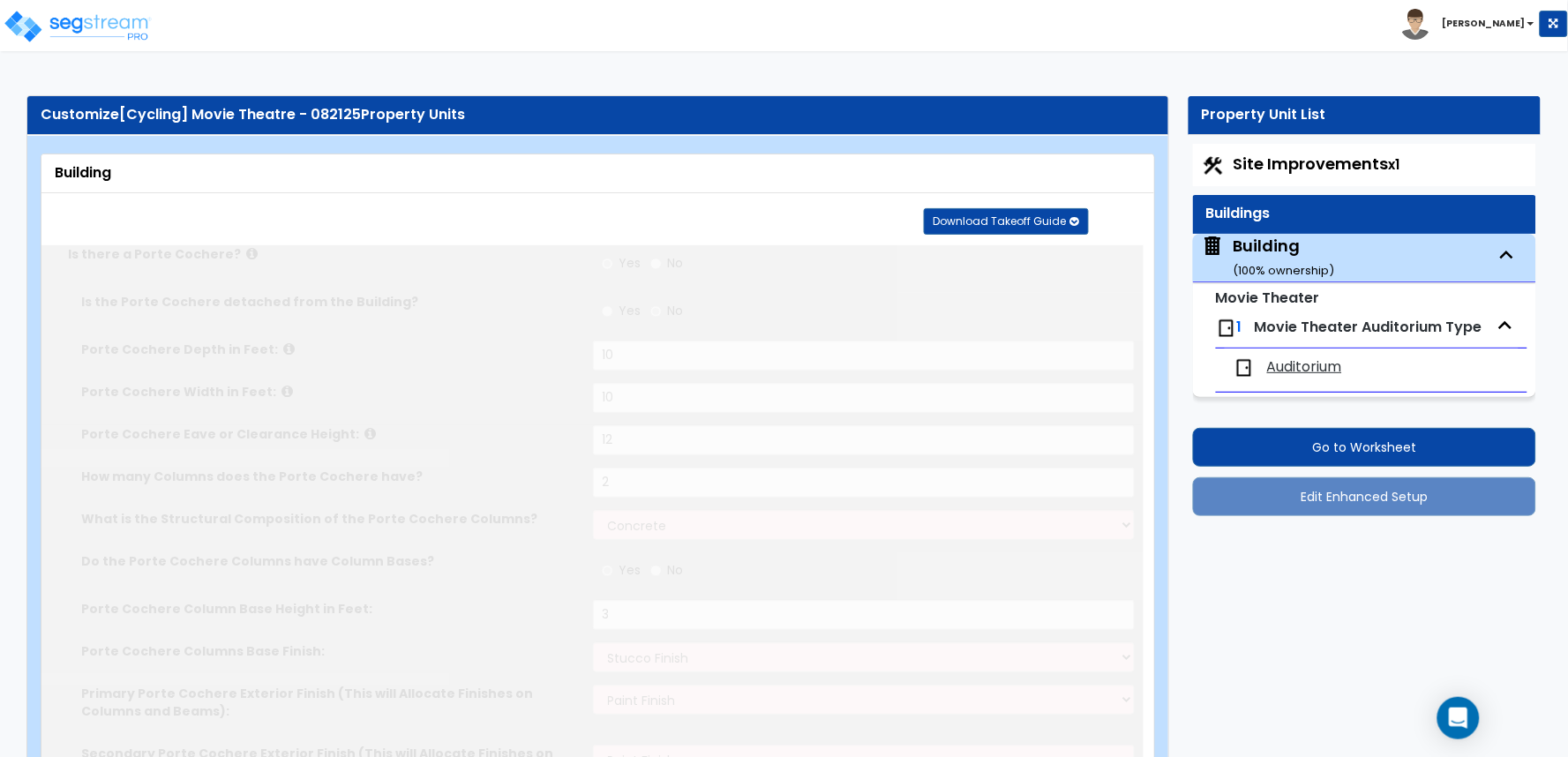
radio input "true"
select select "2"
type input "4"
radio input "true"
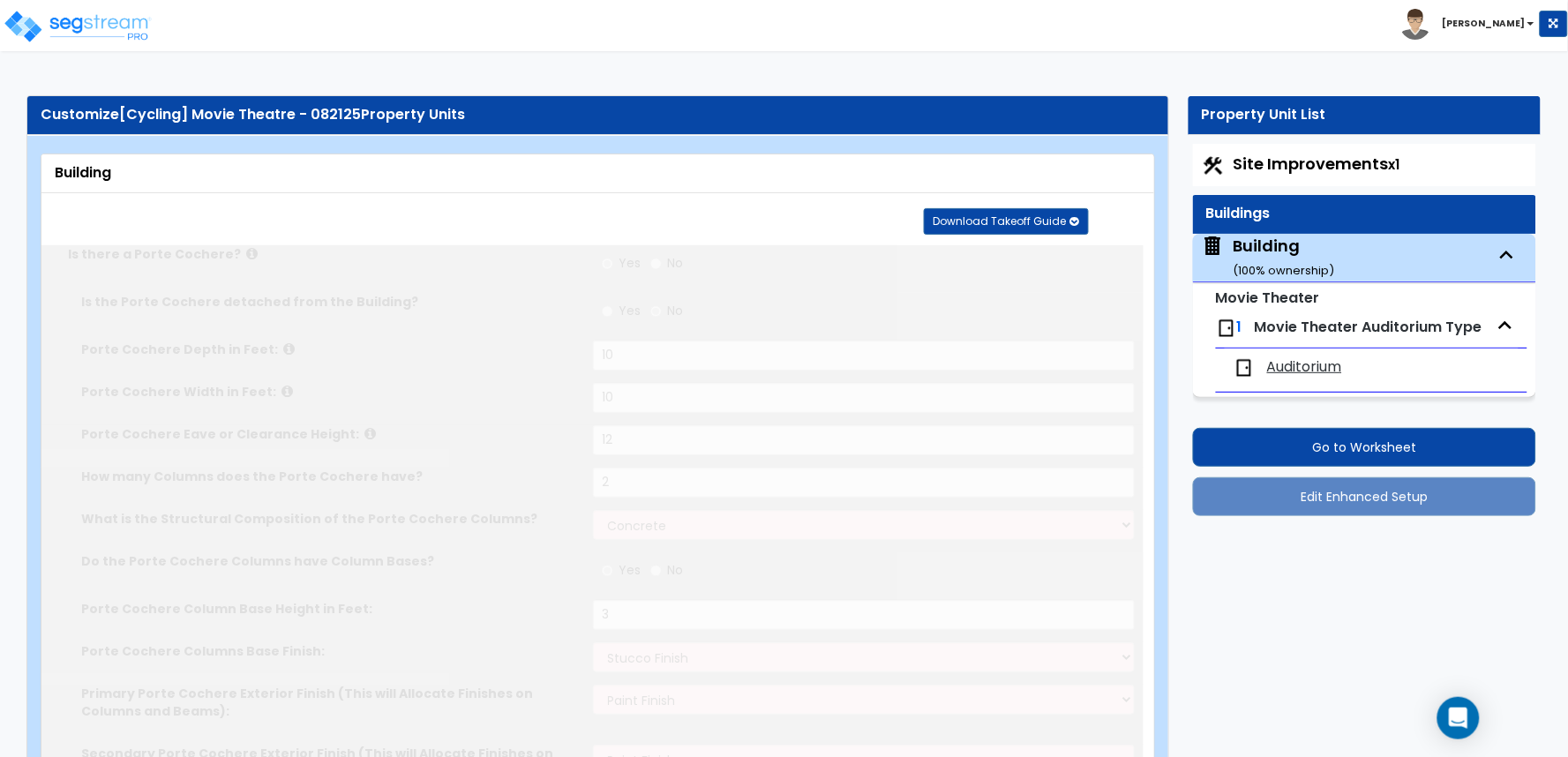
select select "2"
type input "100"
radio input "true"
select select "3"
type input "50"
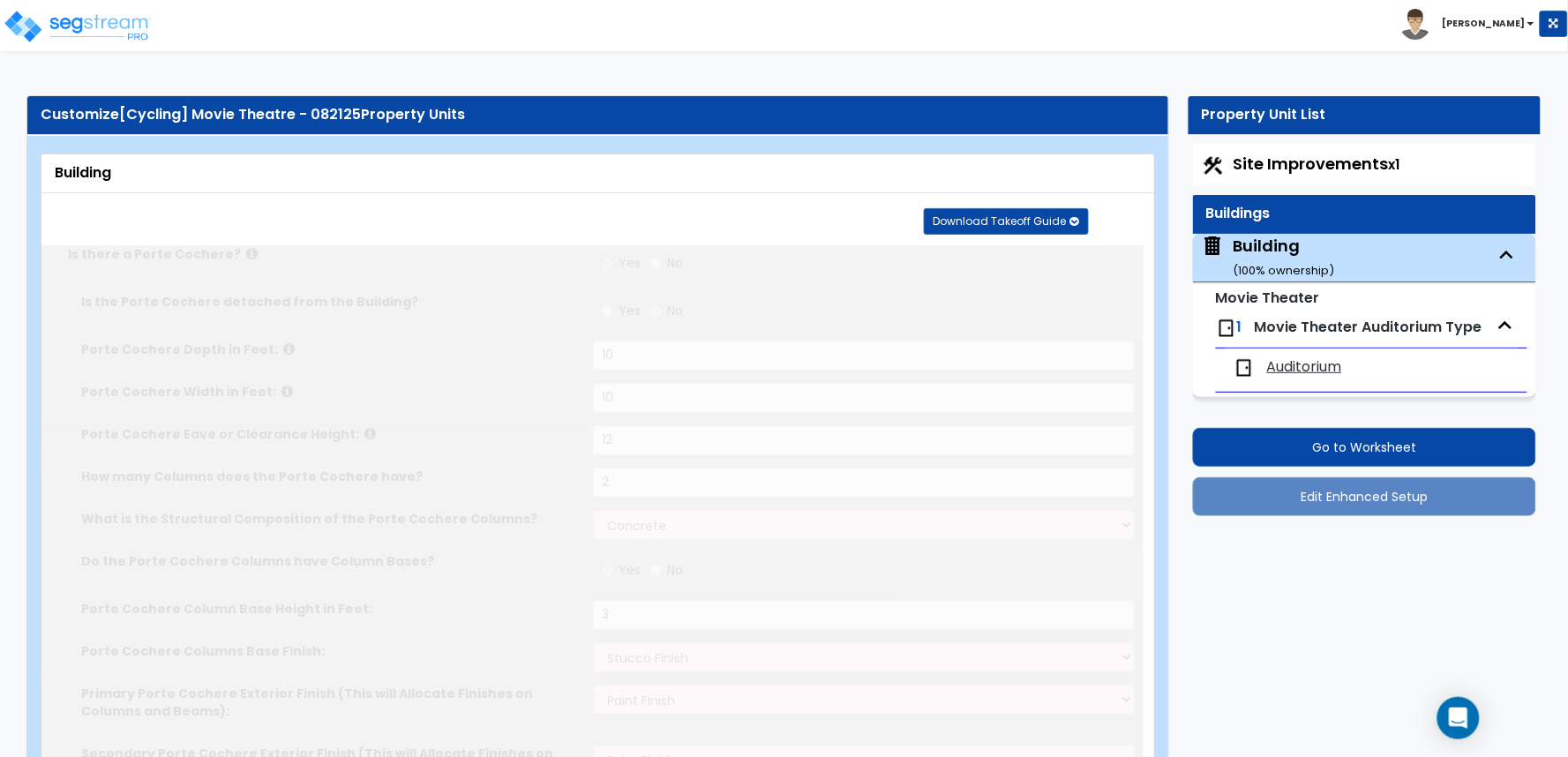
radio input "true"
type input "75"
radio input "true"
select select "1"
type input "3"
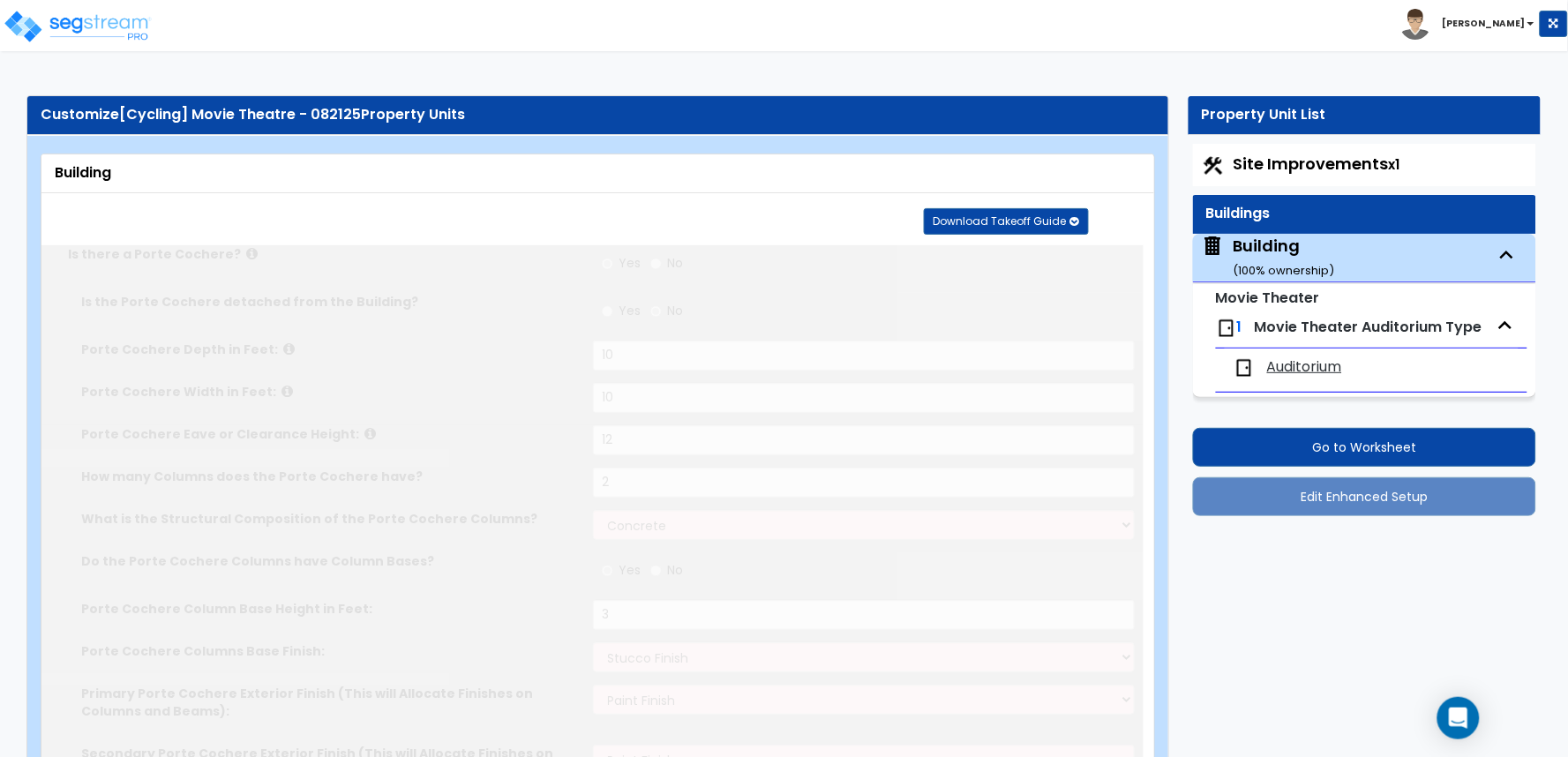
radio input "true"
type input "4"
type input "2"
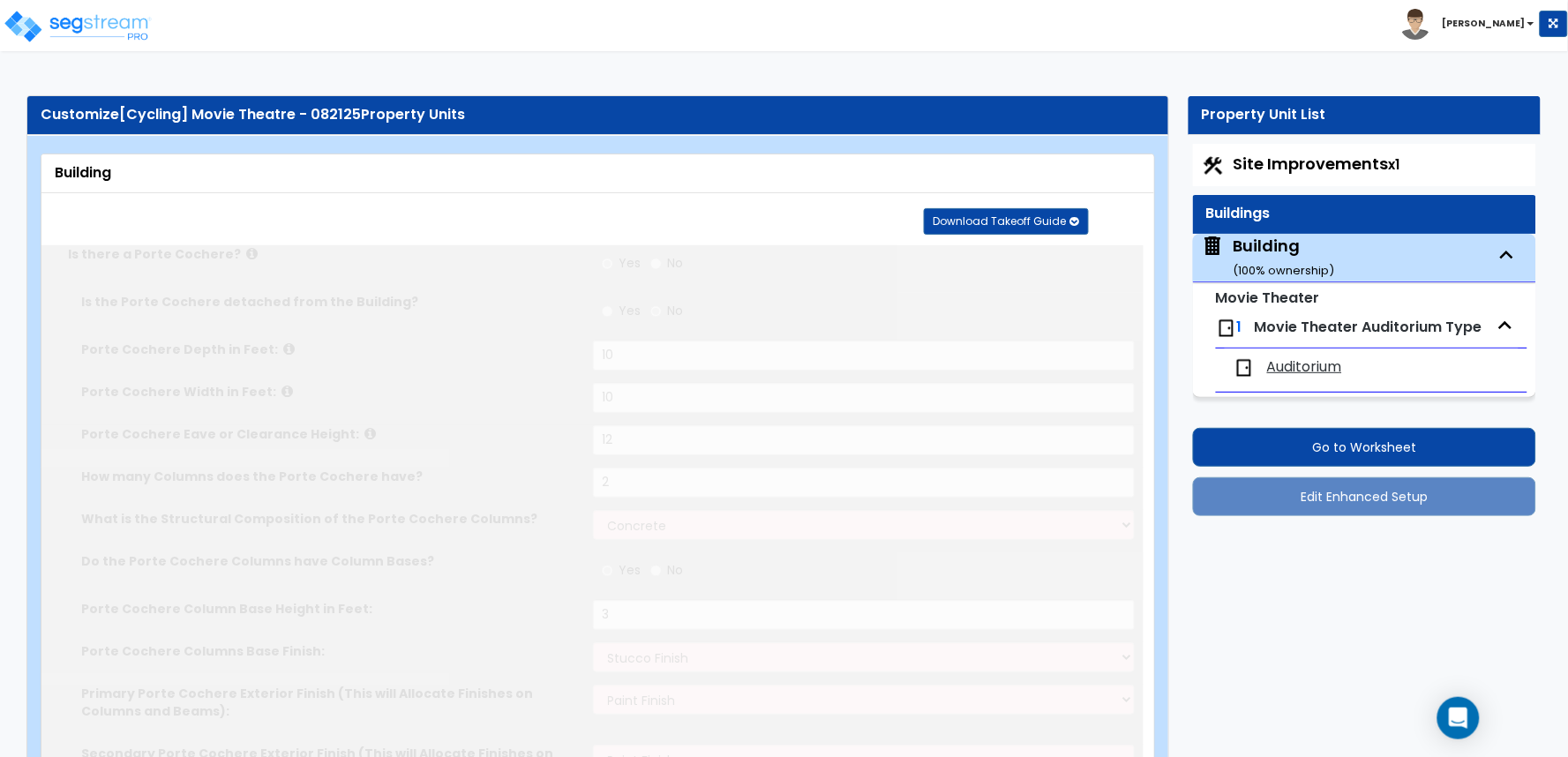
type input "2"
type input "4"
type input "2"
type input "4"
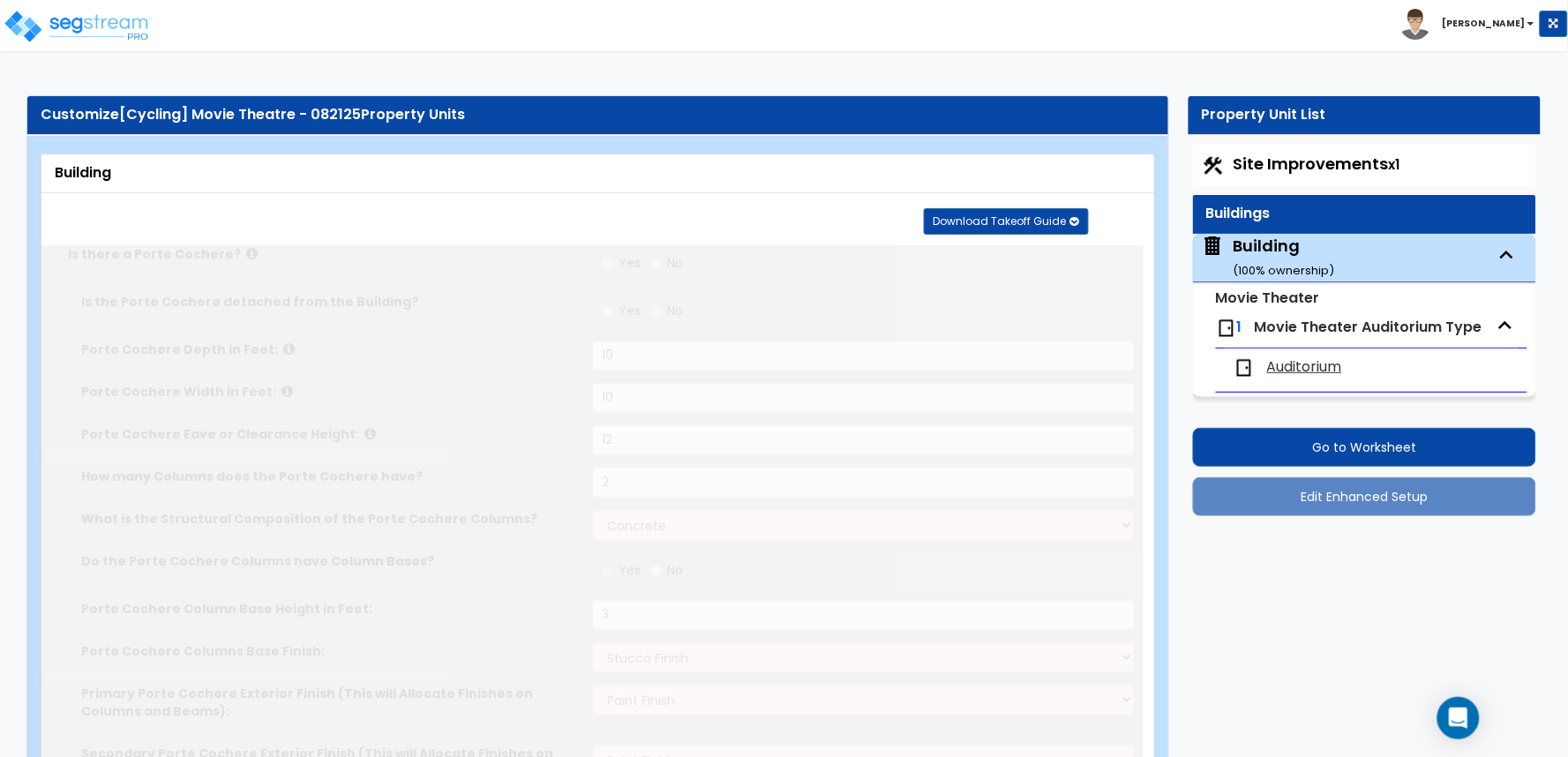
radio input "true"
type input "4"
radio input "true"
select select "2"
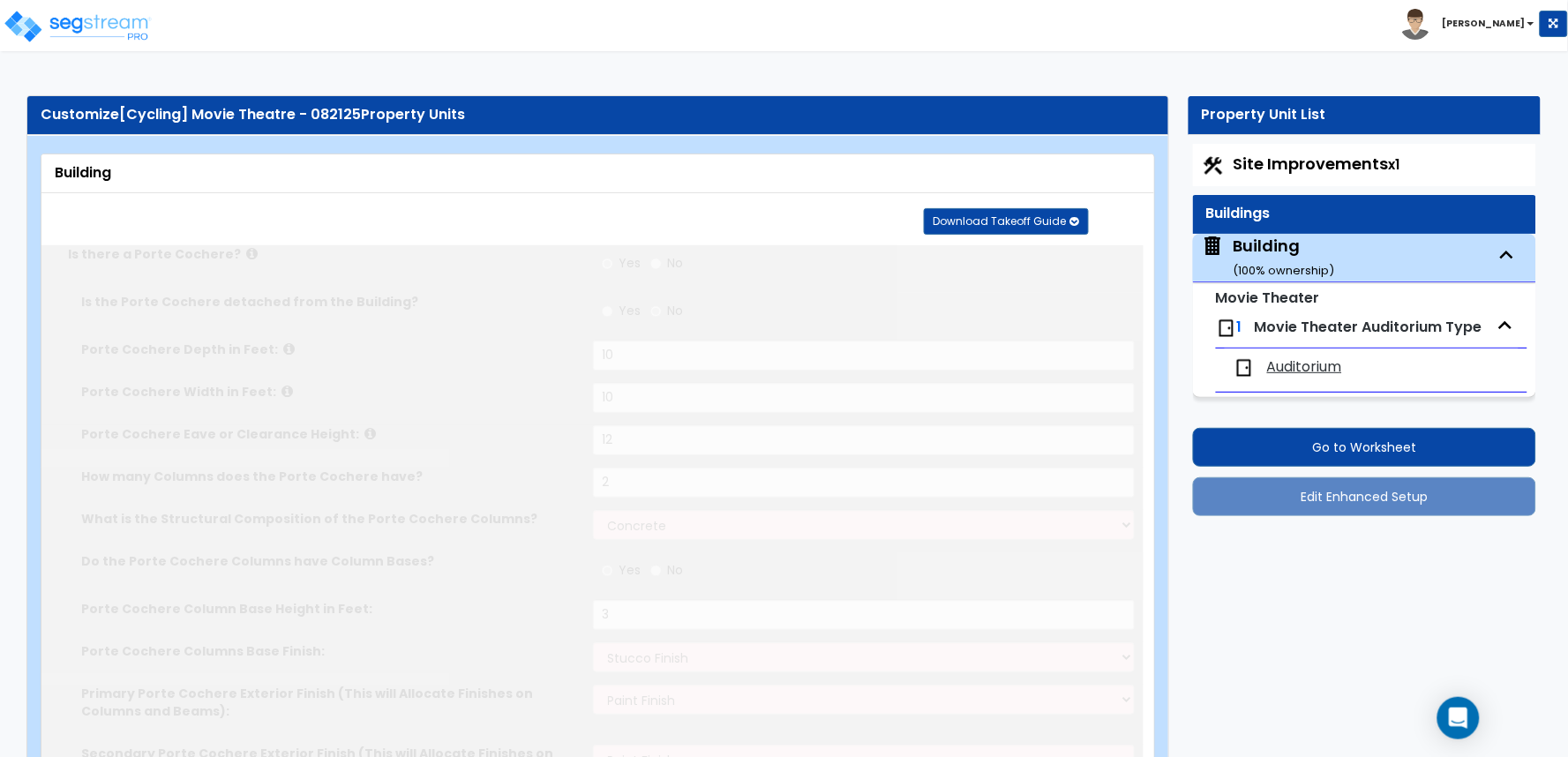
type input "4"
radio input "true"
type input "250"
radio input "true"
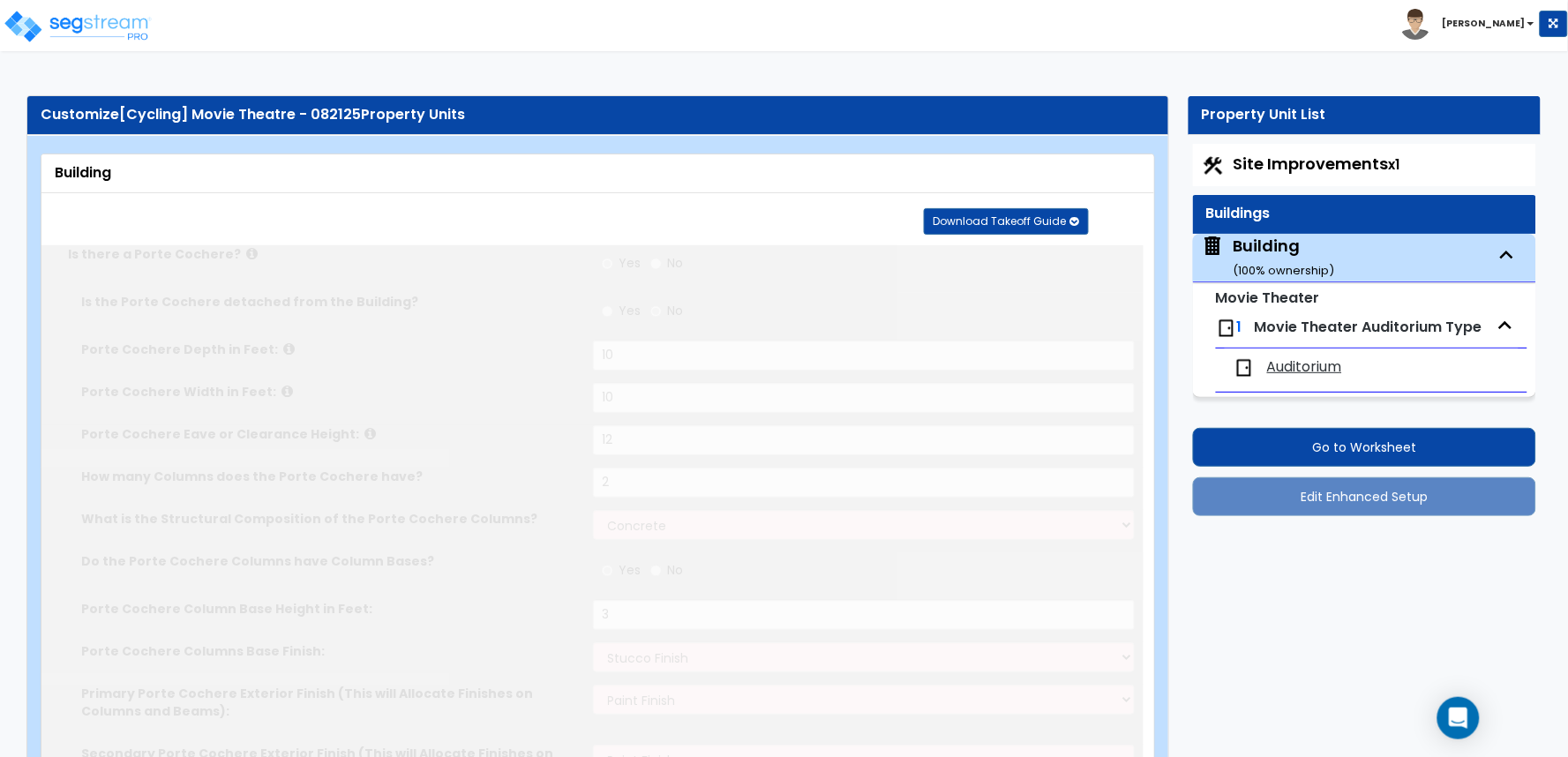
select select "2"
radio input "true"
type input "2"
radio input "true"
type input "2"
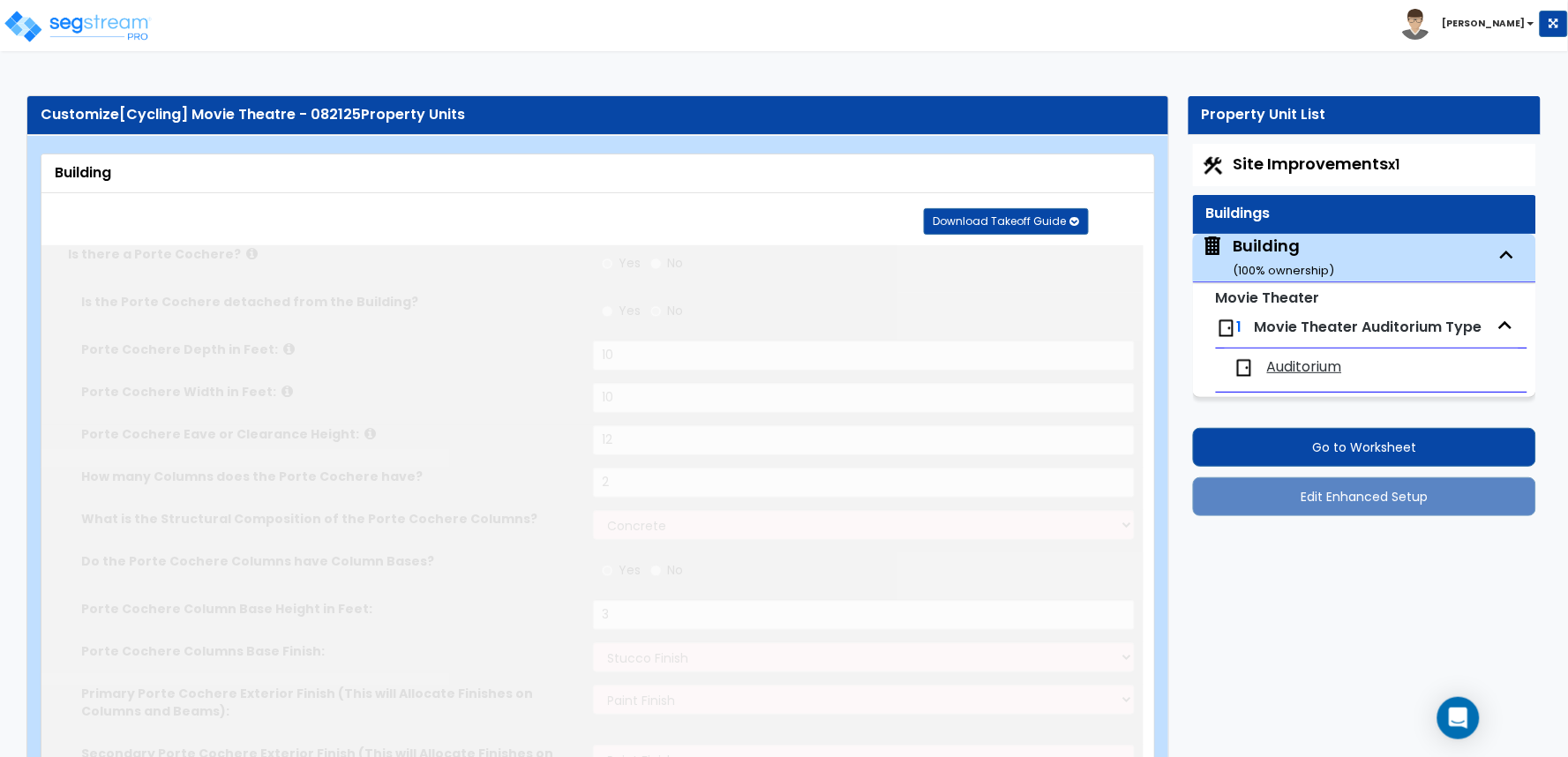
radio input "true"
type input "5"
radio input "true"
type input "2"
radio input "true"
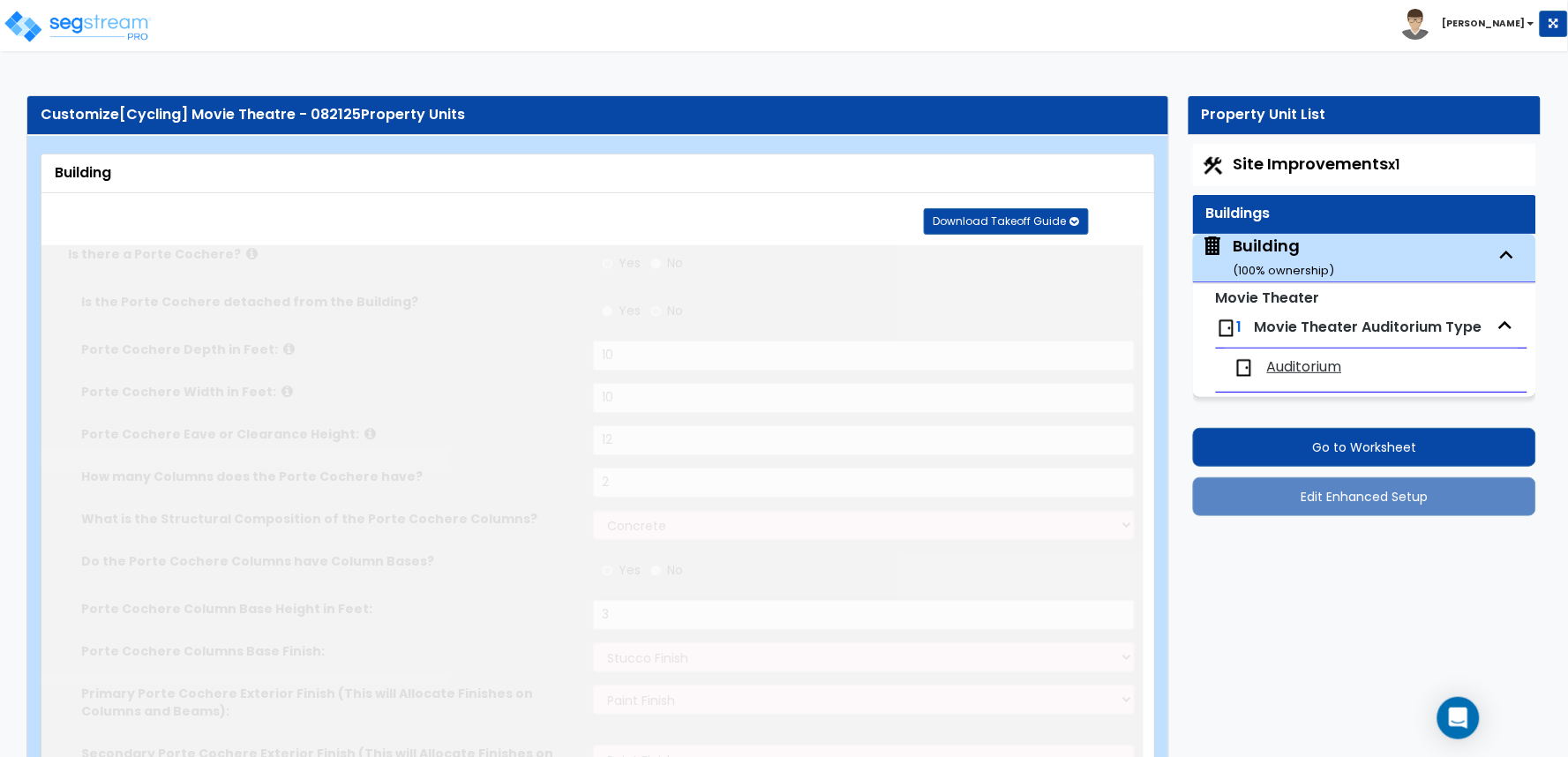
type input "1"
radio input "true"
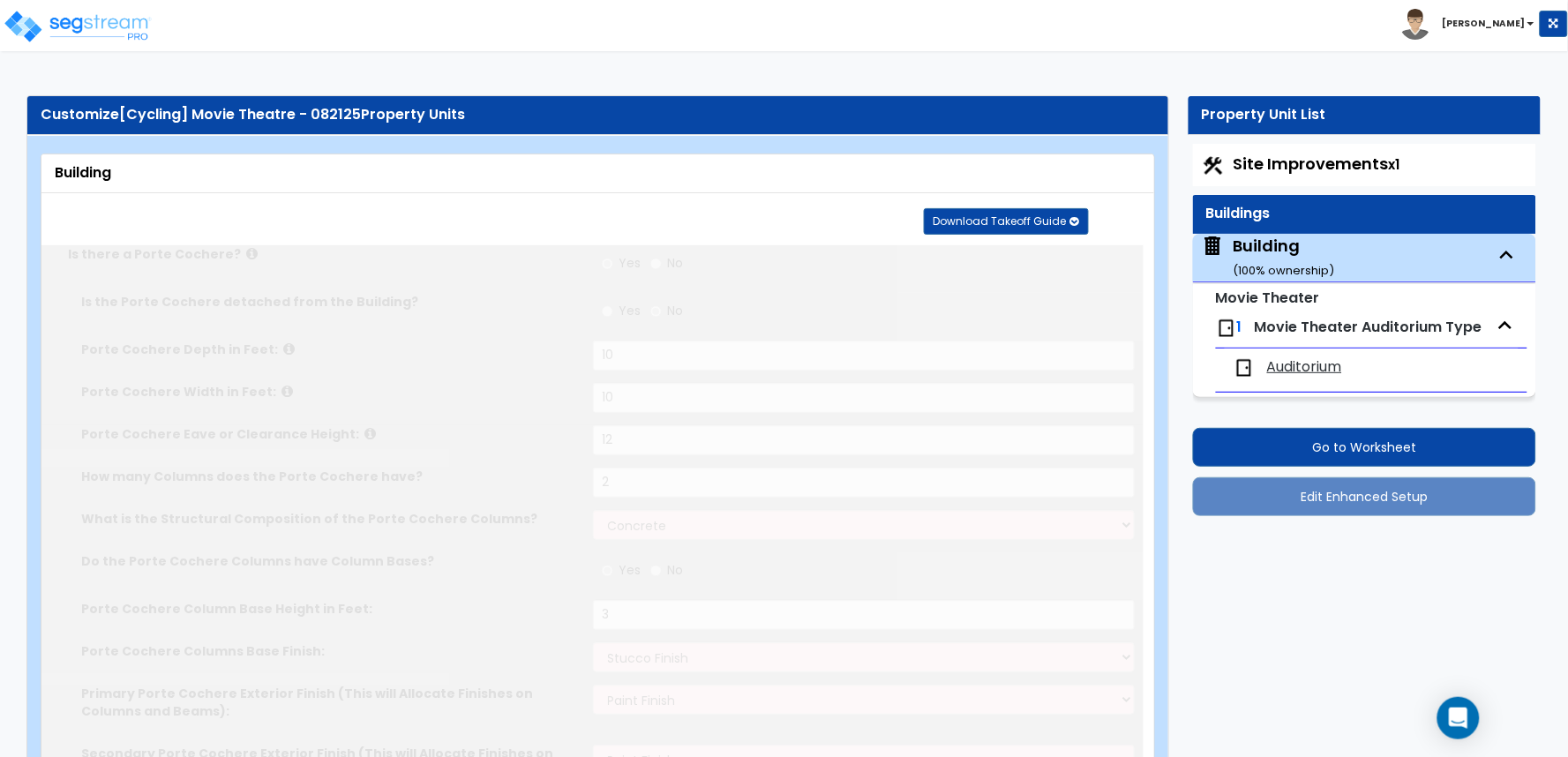
type input "1"
radio input "true"
select select "3"
type input "10"
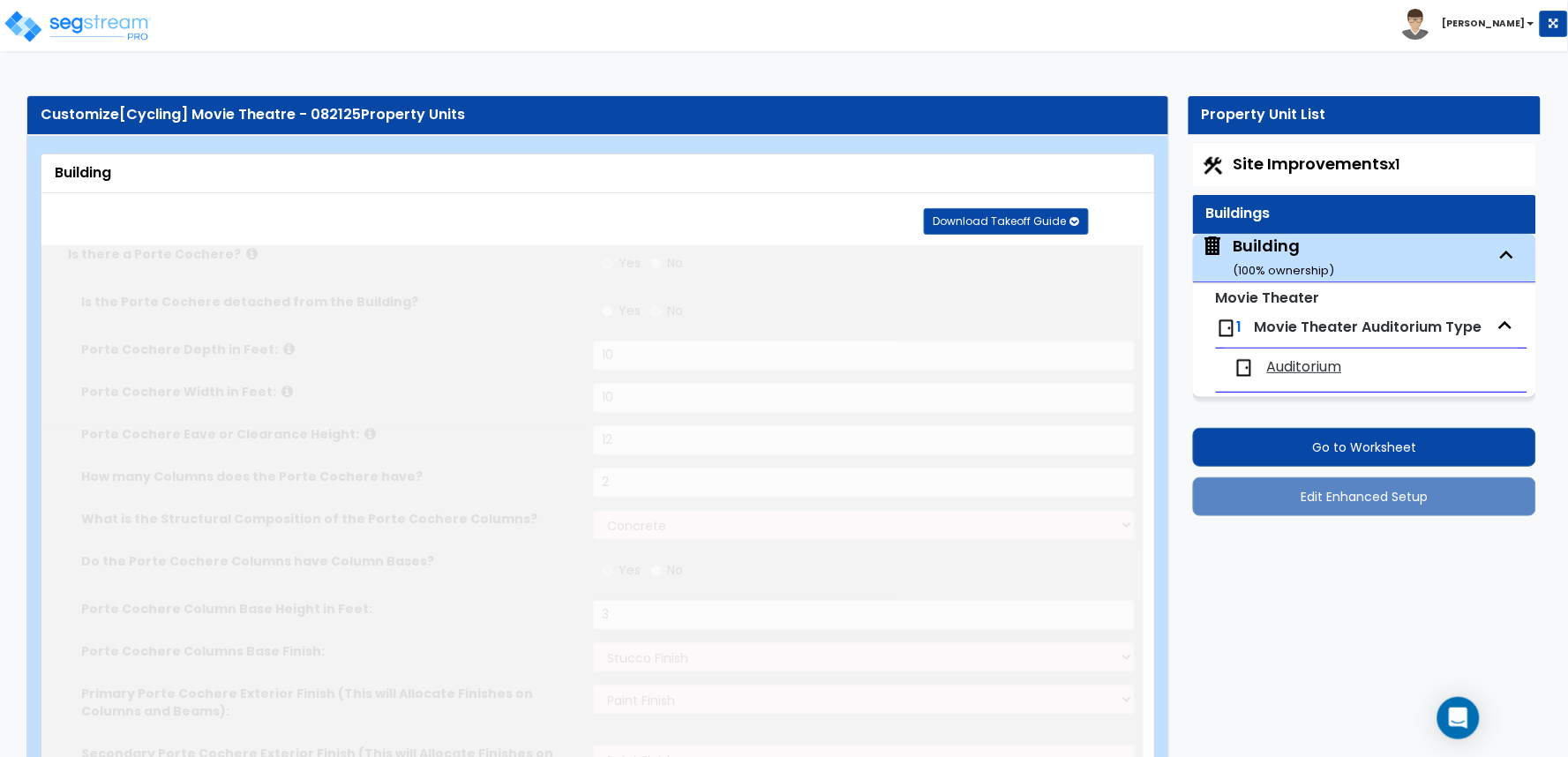
radio input "true"
select select "1"
select select "2"
type input "1"
select select "2"
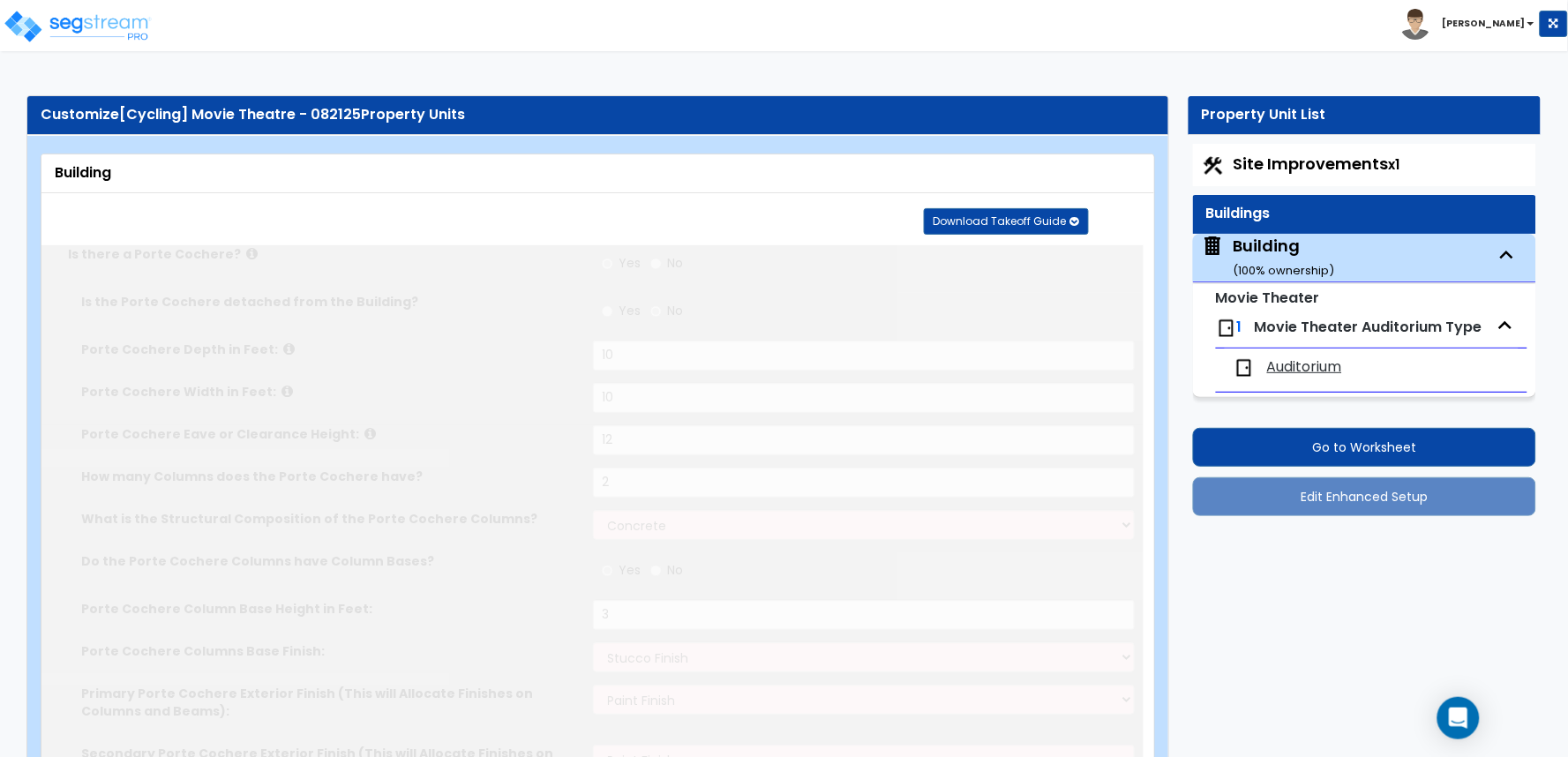
radio input "true"
select select "1"
type input "1"
select select "2"
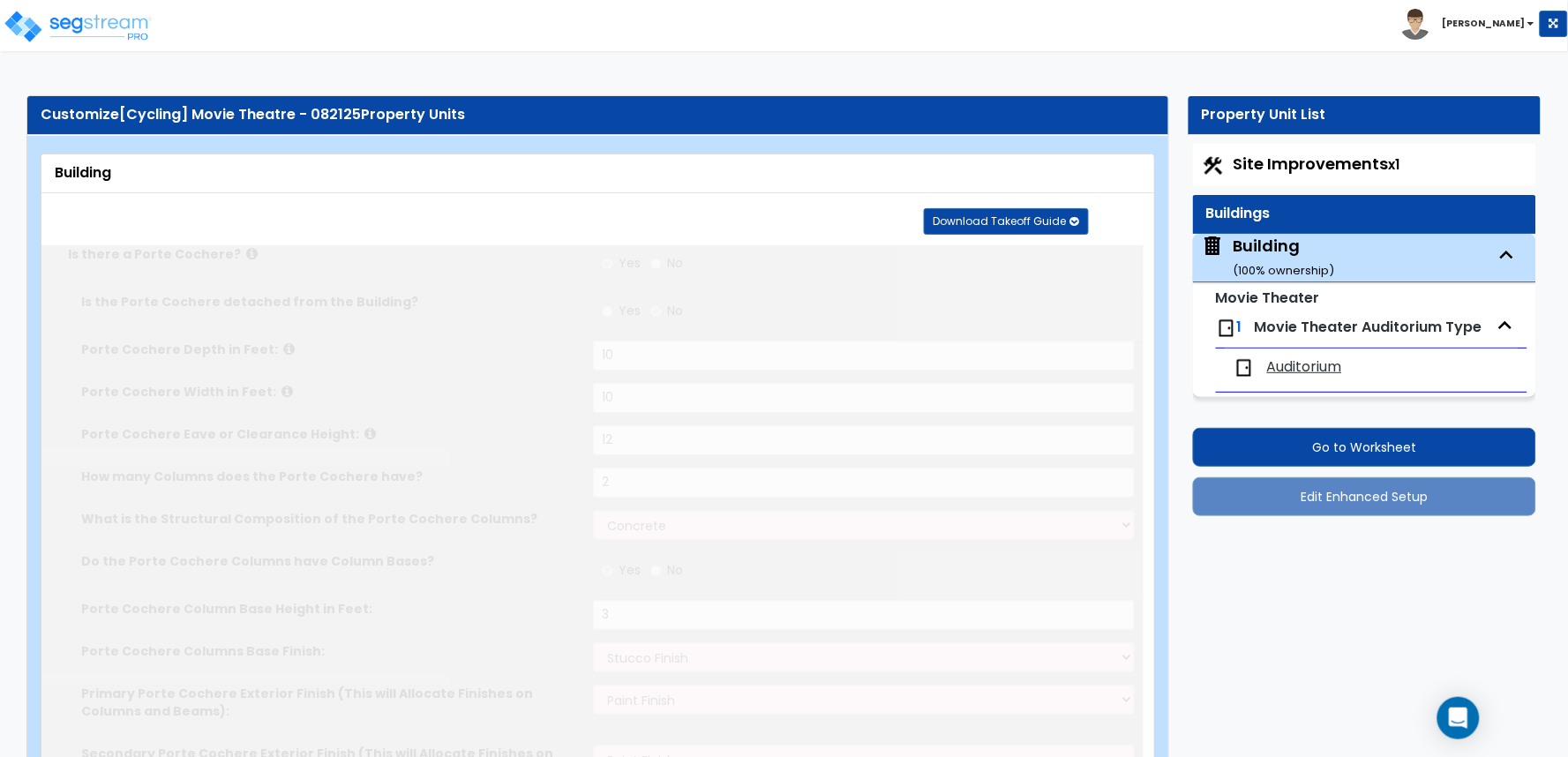
radio input "true"
type input "1"
select select "1"
radio input "true"
type input "10"
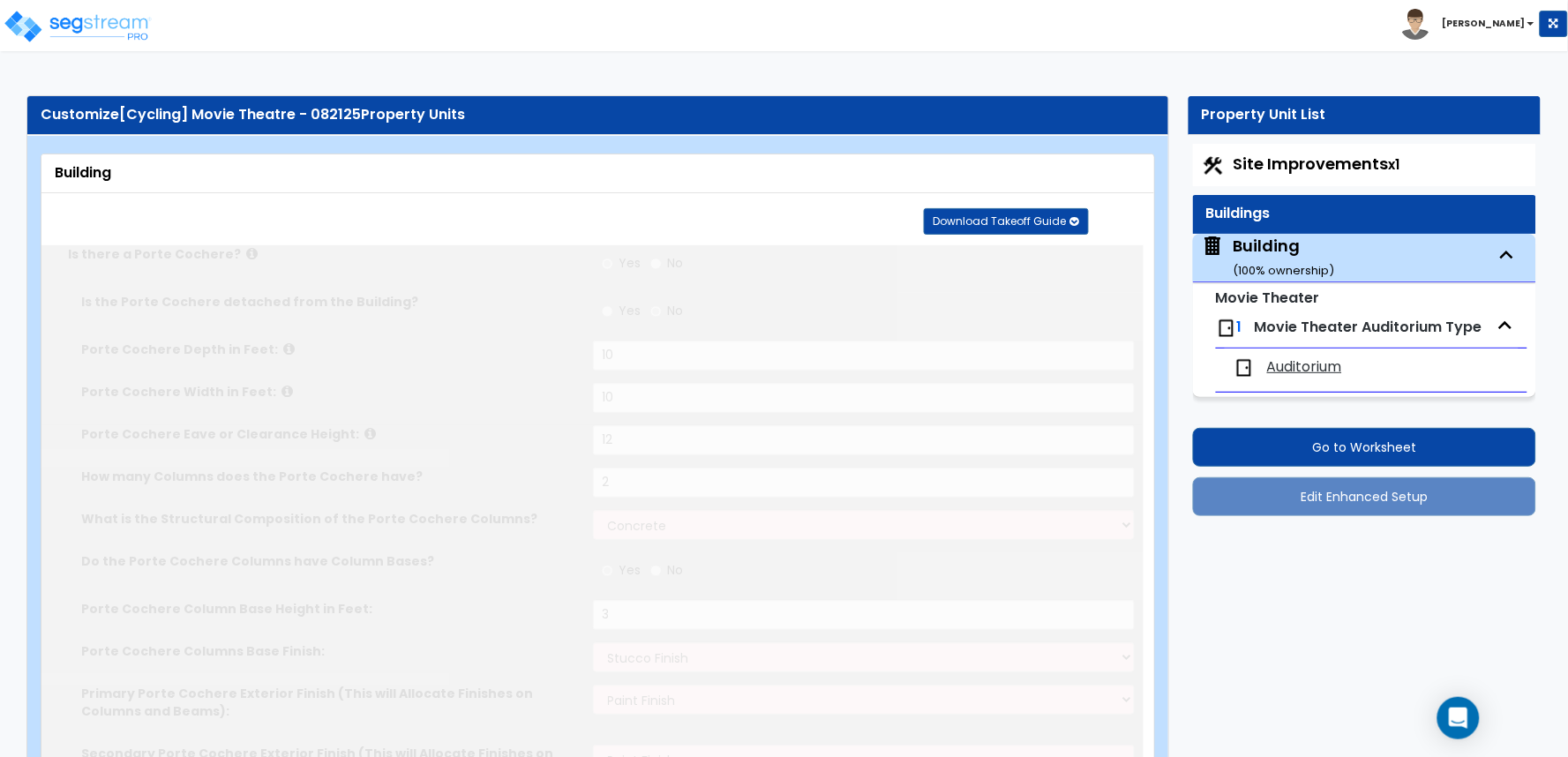
radio input "true"
type input "8"
type input "4"
select select "4"
type input "10"
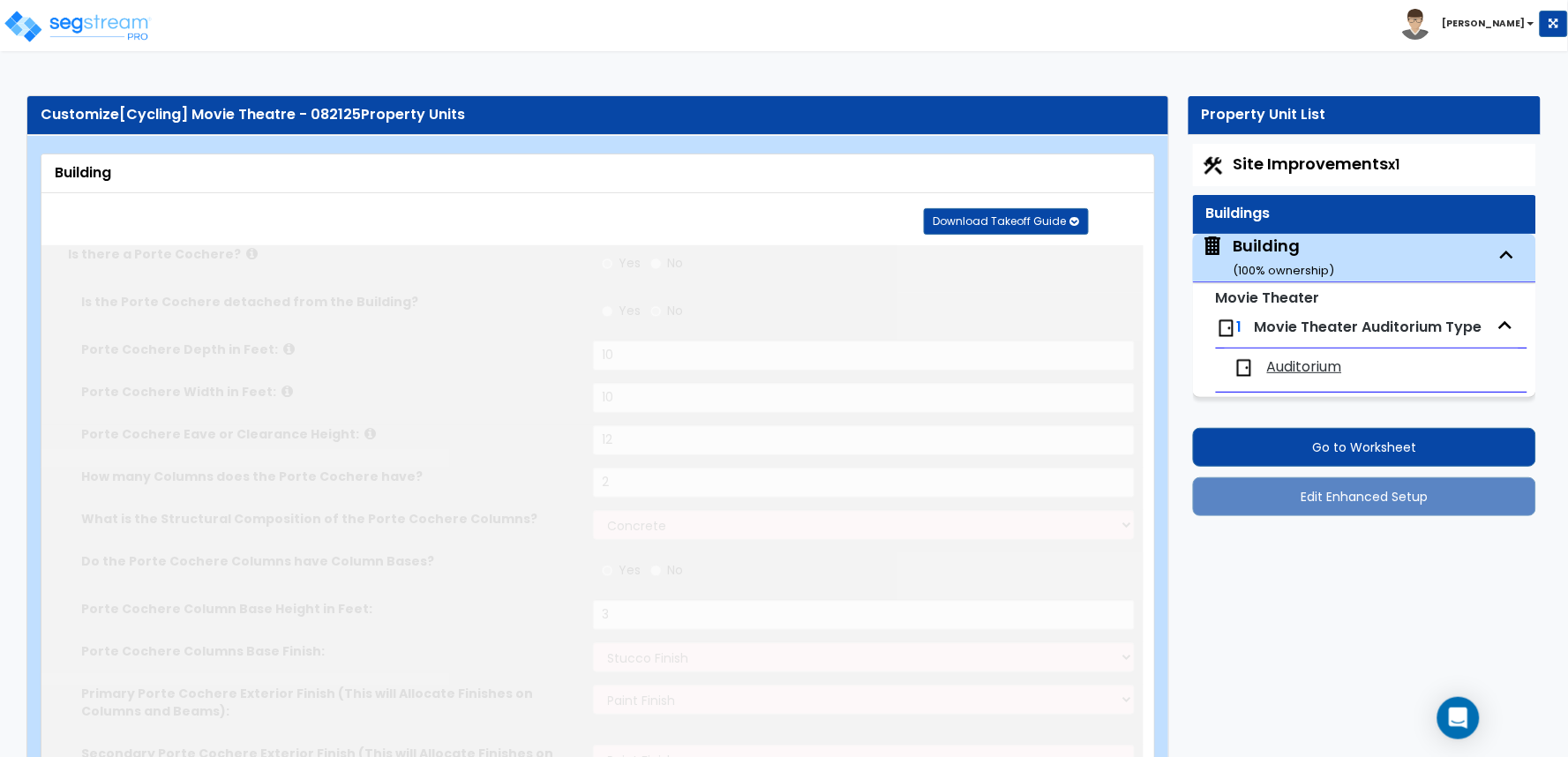
radio input "true"
select select "2"
radio input "true"
type input "6"
radio input "true"
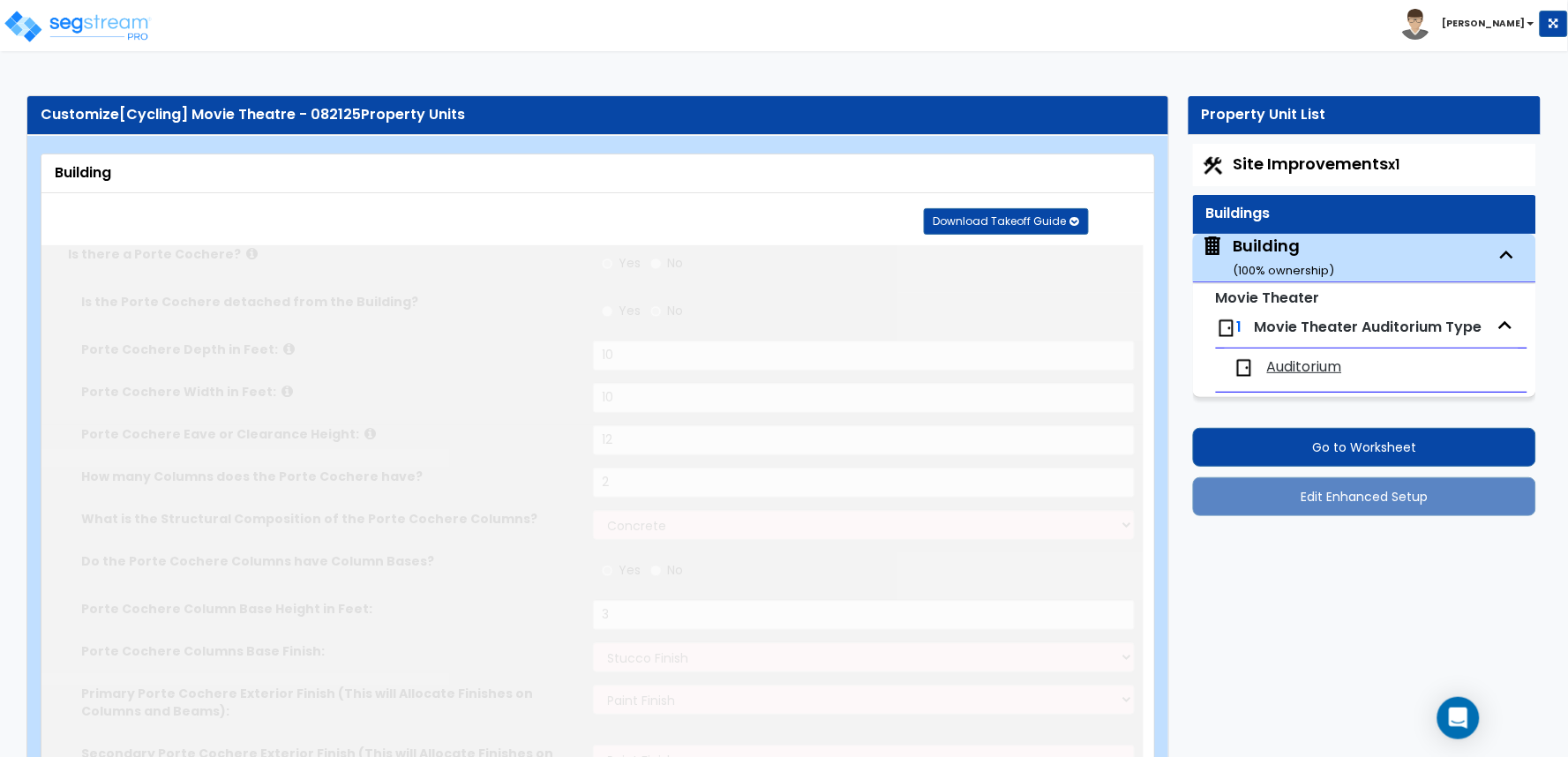
type input "3"
select select "4"
type input "8"
type input "1"
radio input "true"
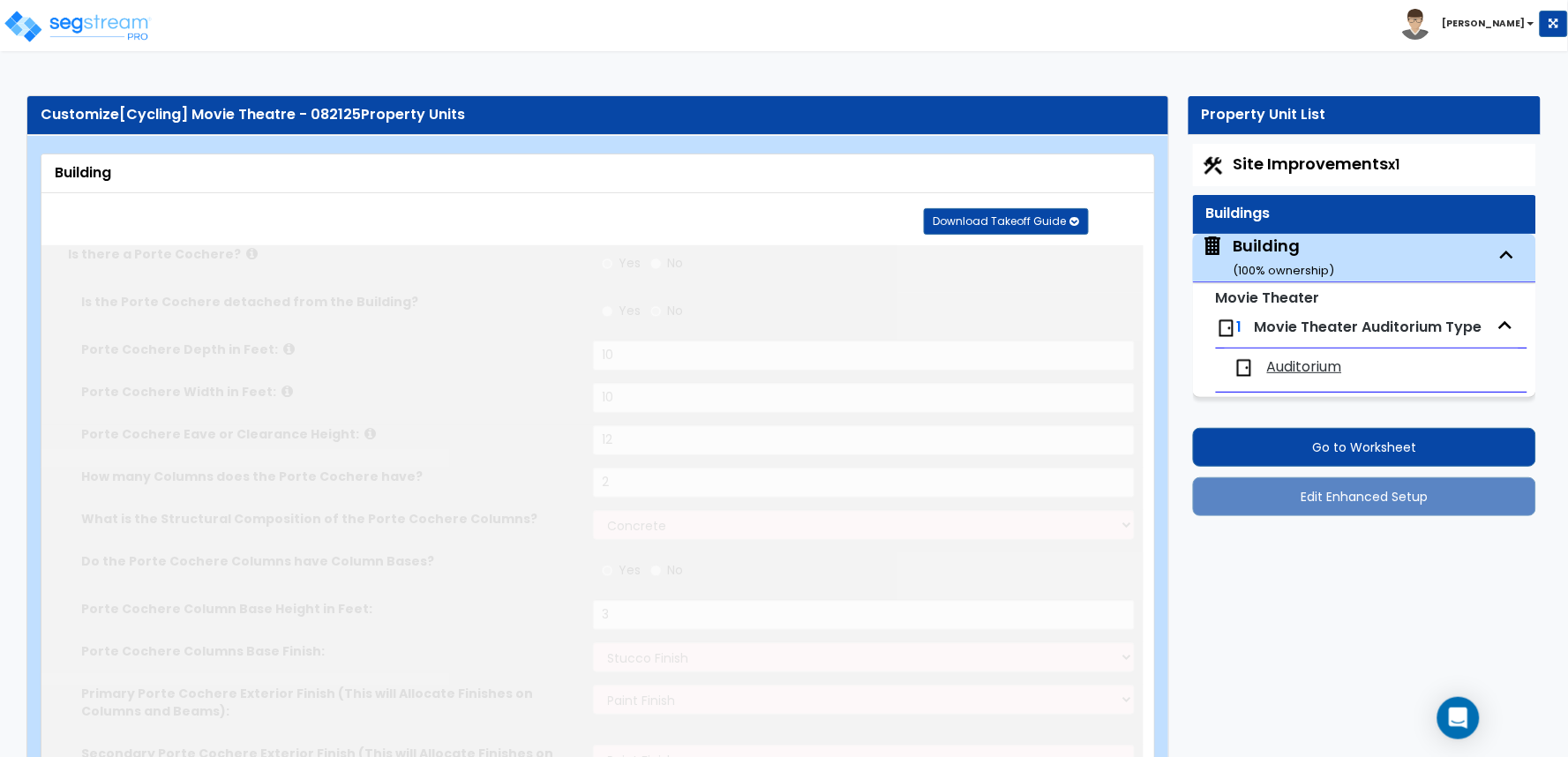
type input "1"
radio input "true"
type input "1"
radio input "true"
type input "1"
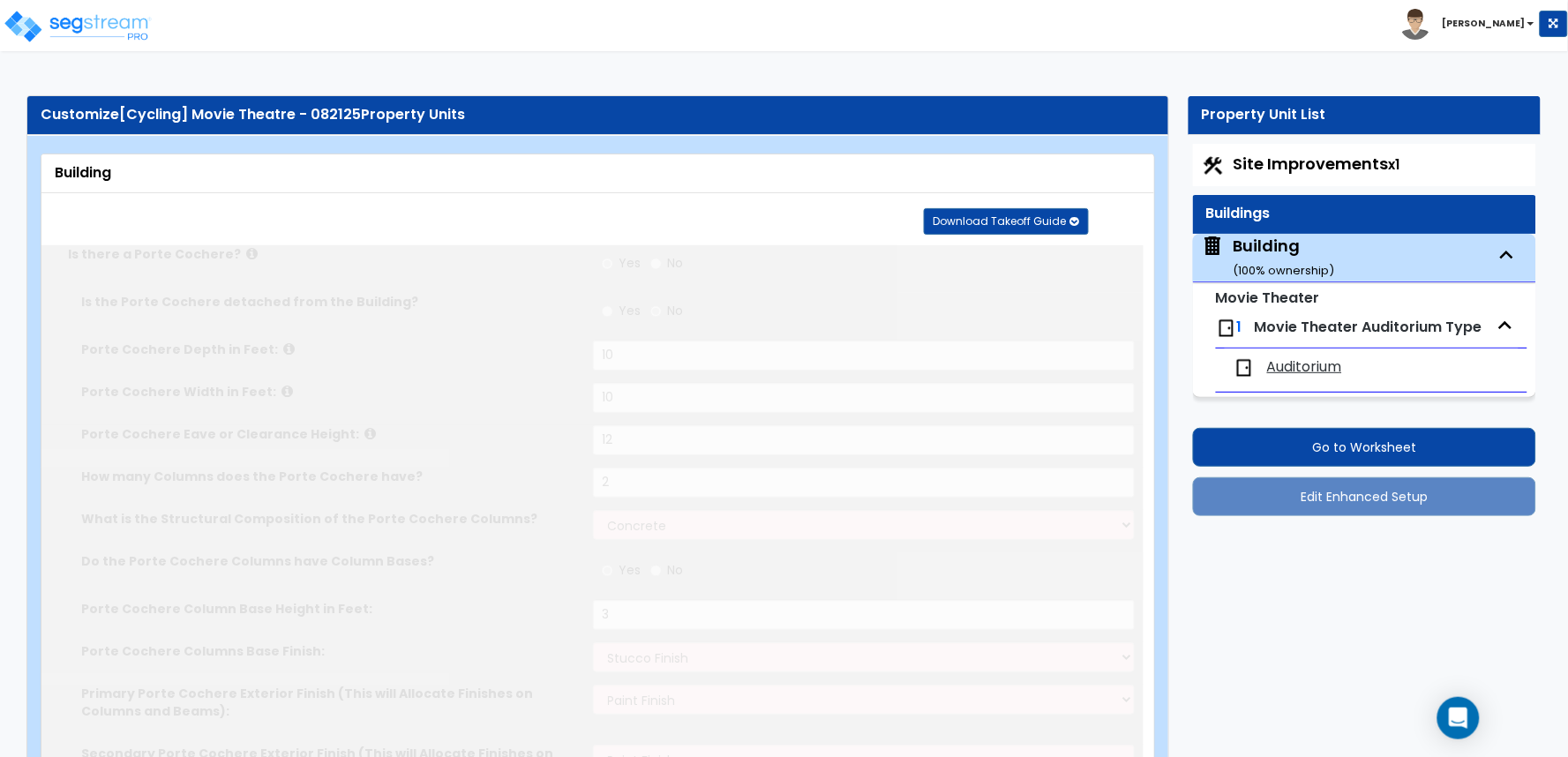
type input "1"
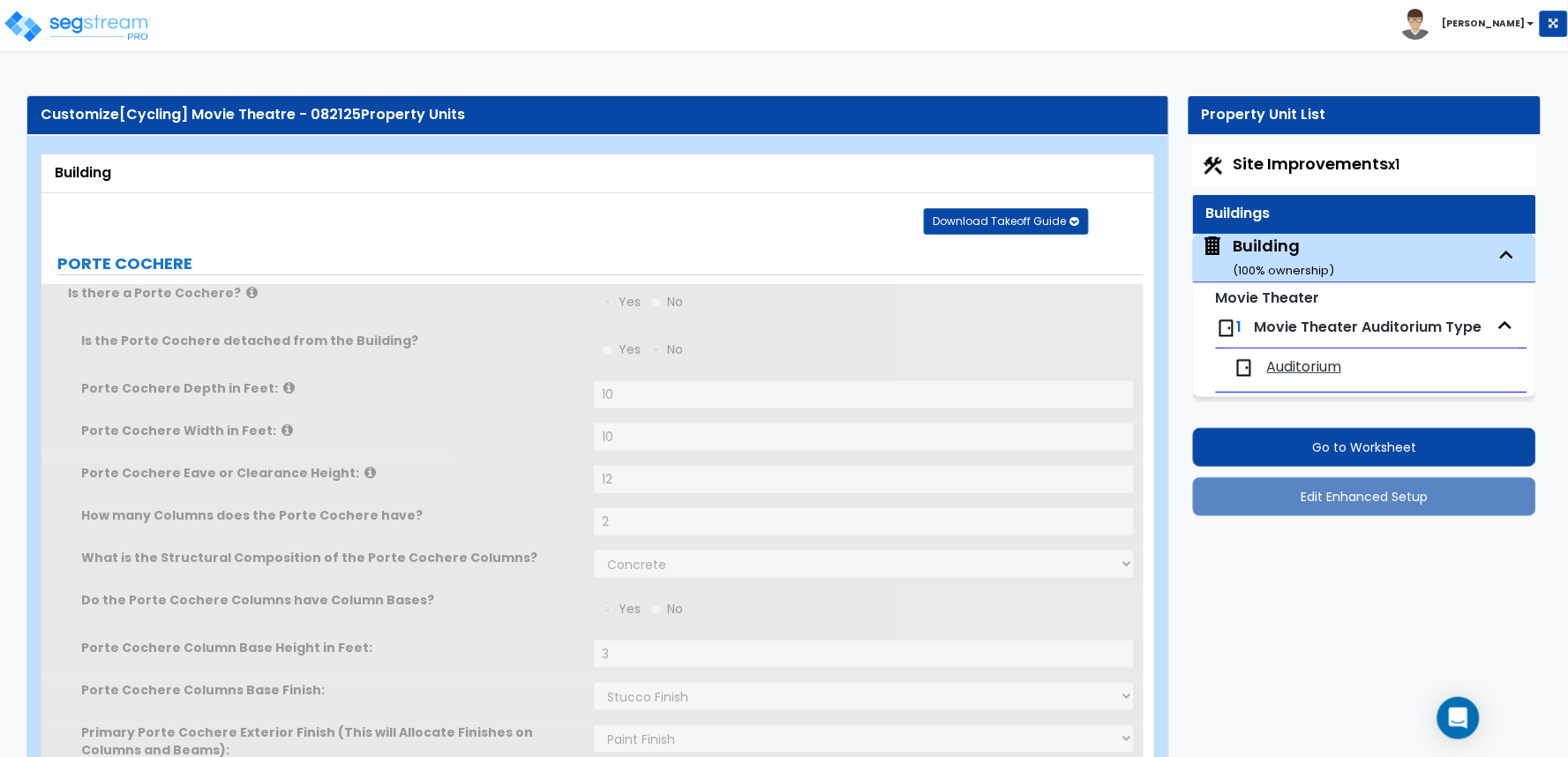
click at [910, 182] on div "Building" at bounding box center [598, 173] width 1086 height 20
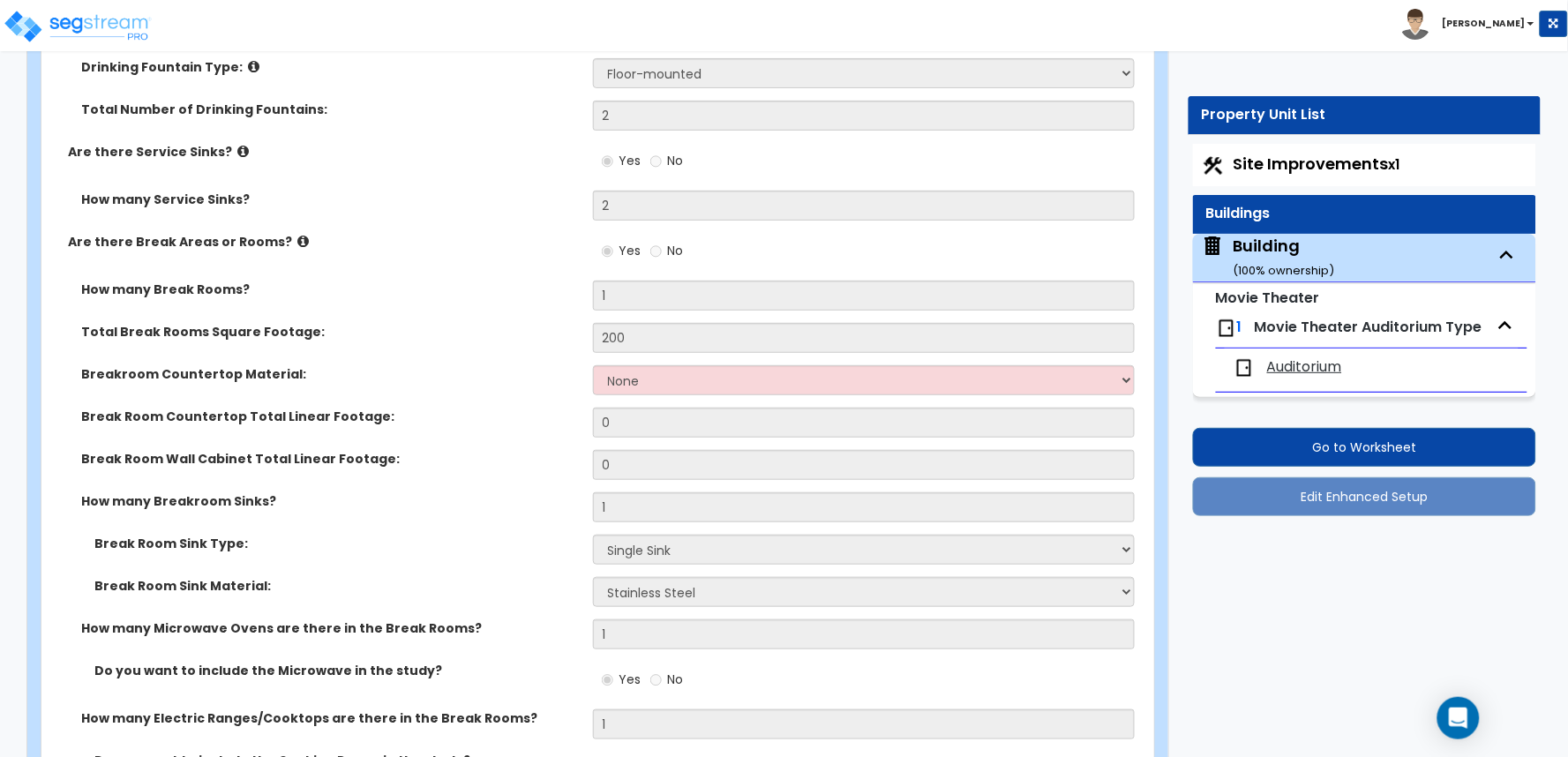
scroll to position [10203, 0]
